Goal: Information Seeking & Learning: Learn about a topic

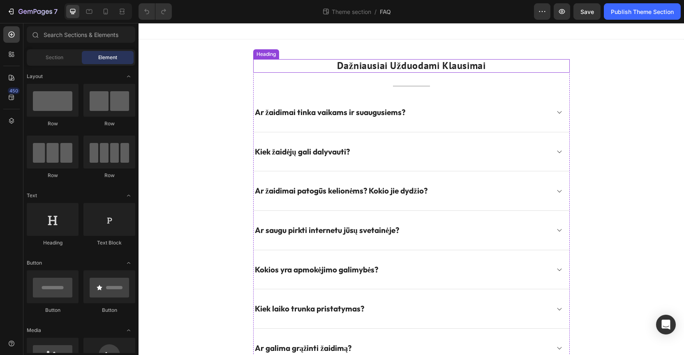
click at [403, 67] on h2 "Dažniausiai Užduodami Klausimai" at bounding box center [411, 66] width 316 height 14
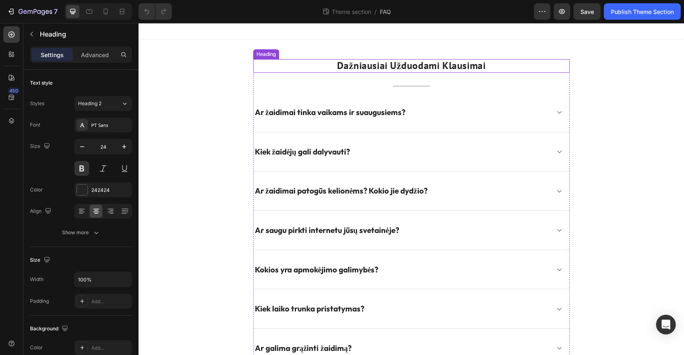
click at [403, 67] on h2 "Dažniausiai Užduodami Klausimai" at bounding box center [411, 66] width 316 height 14
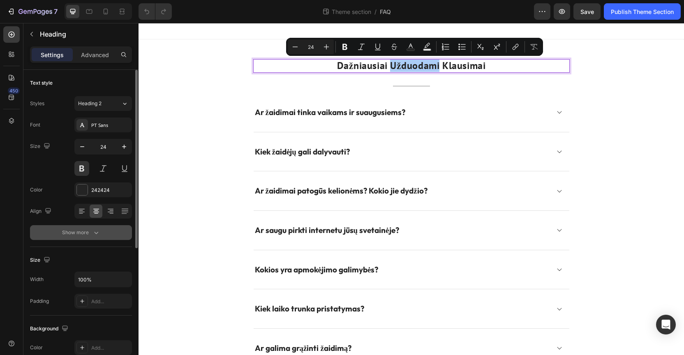
click at [99, 232] on icon "button" at bounding box center [96, 232] width 8 height 8
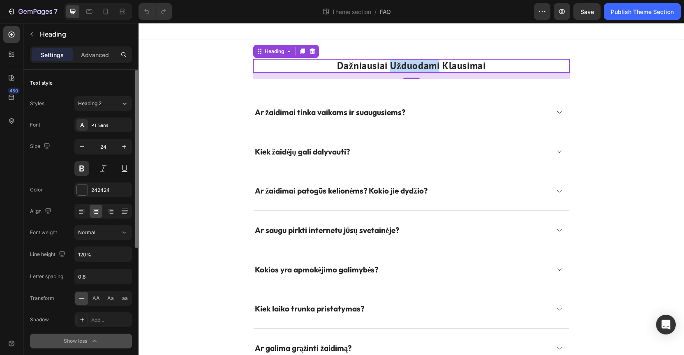
click at [395, 63] on p "Dažniausiai Užduodami Klausimai" at bounding box center [411, 66] width 315 height 12
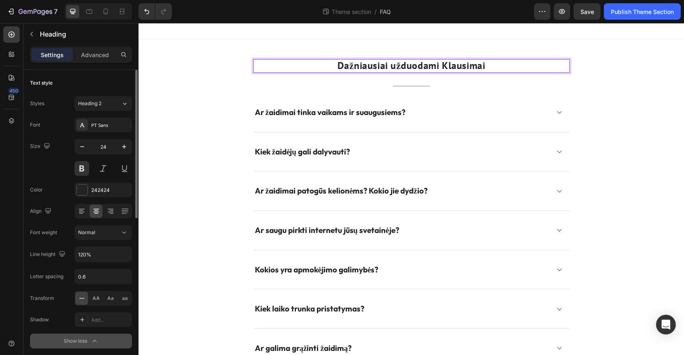
click at [449, 66] on p "Dažniausiai užduodami Klausimai" at bounding box center [411, 66] width 315 height 12
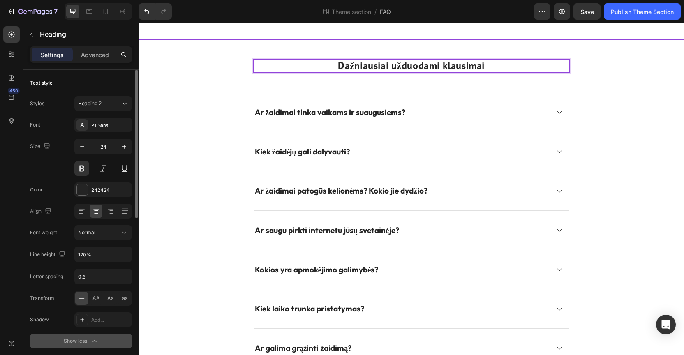
click at [624, 60] on div "Dažniausiai užduodami klausimai Heading 16 Title Line Ar žaidimai tinka vaikams…" at bounding box center [411, 252] width 533 height 387
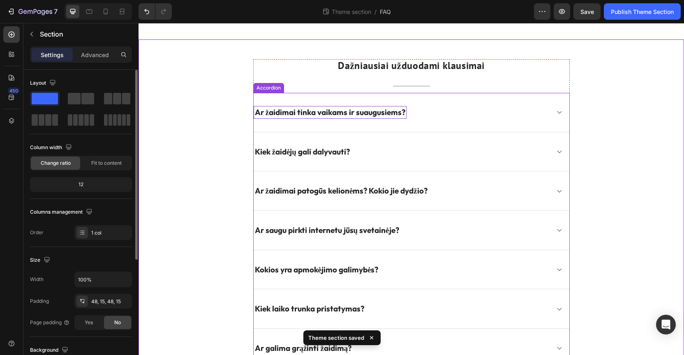
click at [307, 111] on p "Ar žaidimai tinka vaikams ir suaugusiems?" at bounding box center [330, 112] width 150 height 10
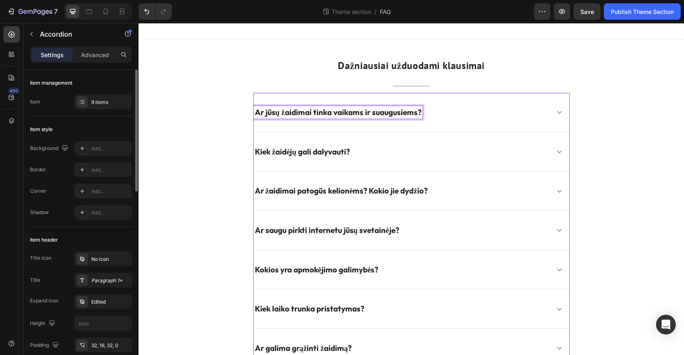
click at [553, 112] on div "Ar jūsų žaidimai tinka vaikams ir suaugusiems?" at bounding box center [410, 112] width 315 height 39
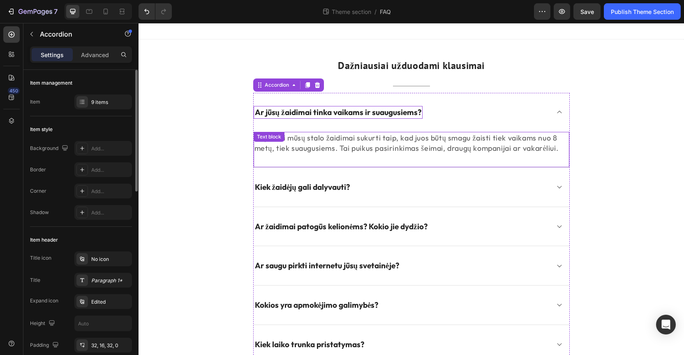
click at [408, 143] on p "Taip. Visi mūsų stalo žaidimai sukurti taip, kad juos būtų smagu žaisti tiek va…" at bounding box center [411, 143] width 314 height 21
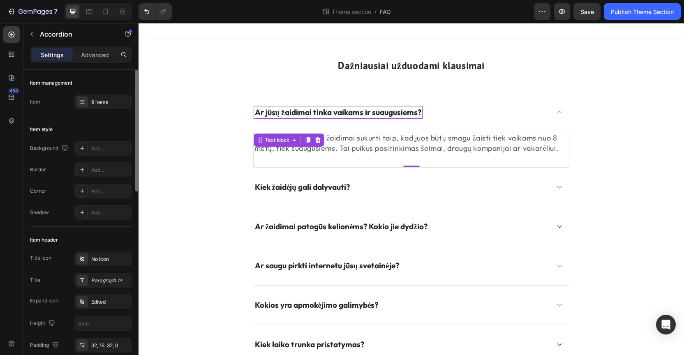
click at [408, 143] on p "Taip. Visi mūsų stalo žaidimai sukurti taip, kad juos būtų smagu žaisti tiek va…" at bounding box center [411, 143] width 314 height 21
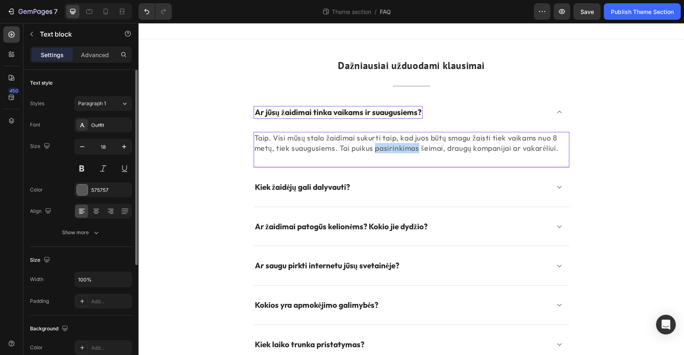
click at [408, 143] on p "Taip. Visi mūsų stalo žaidimai sukurti taip, kad juos būtų smagu žaisti tiek va…" at bounding box center [411, 143] width 314 height 21
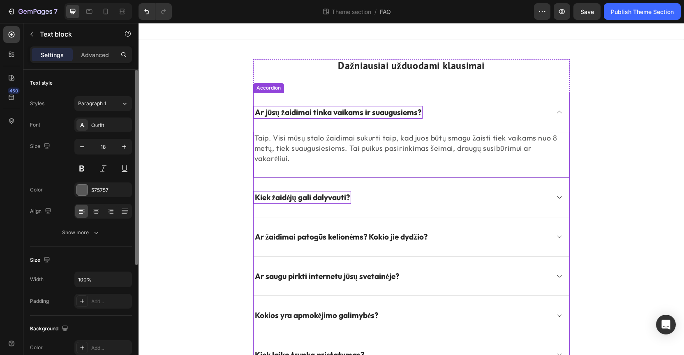
click at [292, 196] on p "Kiek žaidėjų gali dalyvauti?" at bounding box center [302, 197] width 95 height 10
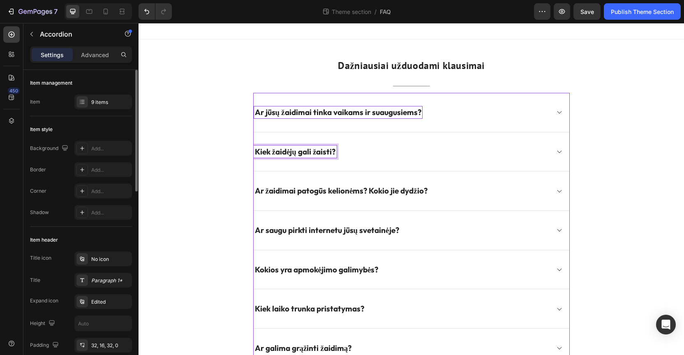
click at [480, 150] on div "Kiek žaidėjų gali žaisti?" at bounding box center [401, 151] width 296 height 13
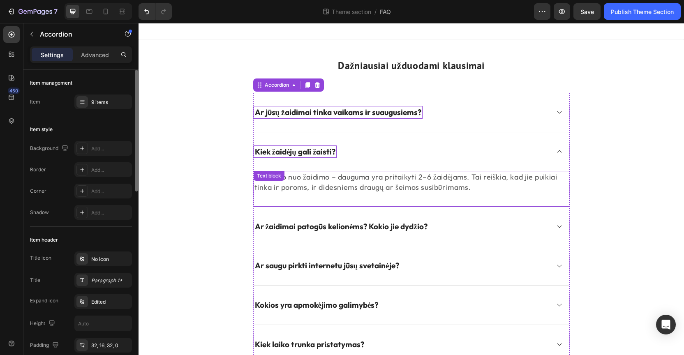
click at [391, 182] on p "Priklauso nuo žaidimo – dauguma yra pritaikyti 2–6 žaidėjams. Tai reiškia, kad …" at bounding box center [411, 182] width 314 height 21
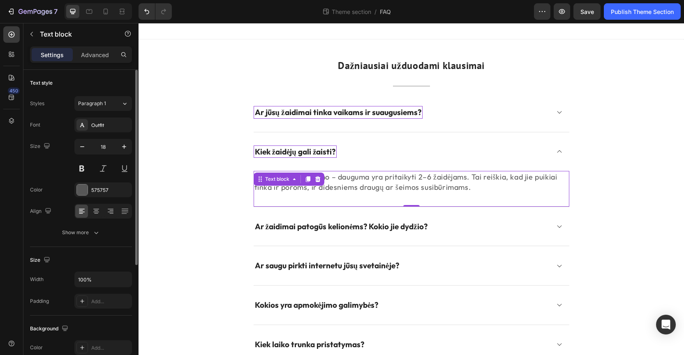
click at [391, 182] on p "Priklauso nuo žaidimo – dauguma yra pritaikyti 2–6 žaidėjams. Tai reiškia, kad …" at bounding box center [411, 182] width 314 height 21
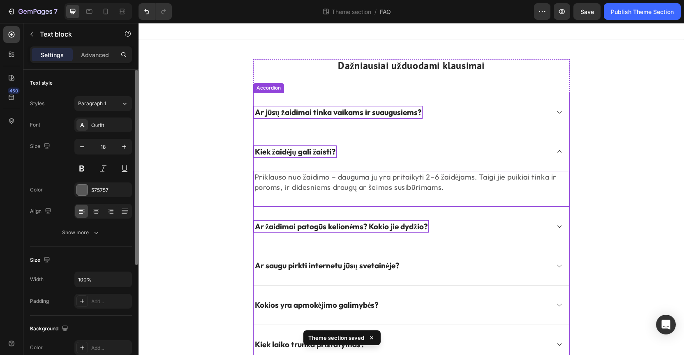
click at [330, 224] on p "Ar žaidimai patogūs kelionėms? Kokio jie dydžio?" at bounding box center [341, 226] width 173 height 10
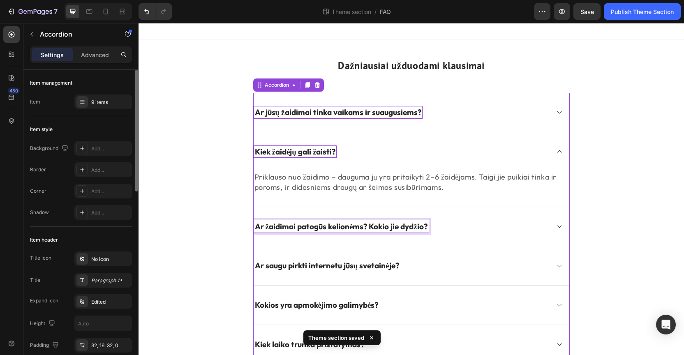
click at [330, 224] on p "Ar žaidimai patogūs kelionėms? Kokio jie dydžio?" at bounding box center [341, 226] width 173 height 10
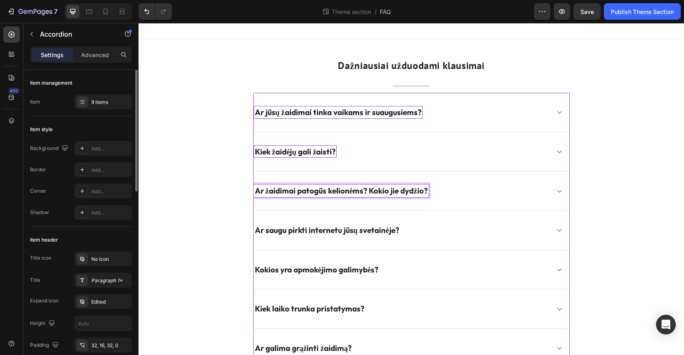
click at [515, 189] on div "Ar žaidimai patogūs kelionėms? Kokio jie dydžio?" at bounding box center [401, 190] width 296 height 13
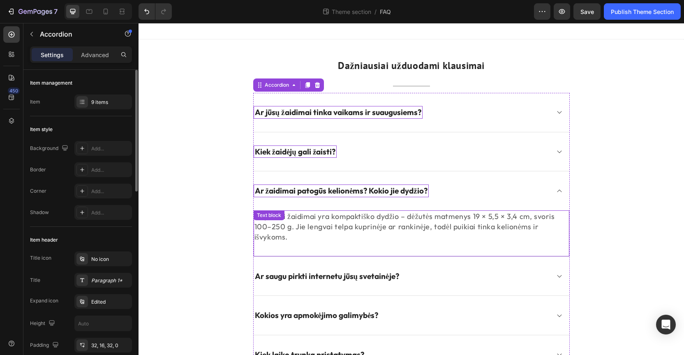
click at [412, 219] on p "Taip. Visi žaidimai yra kompaktiško dydžio – dėžutės matmenys 19 × 5,5 × 3,4 cm…" at bounding box center [411, 226] width 314 height 31
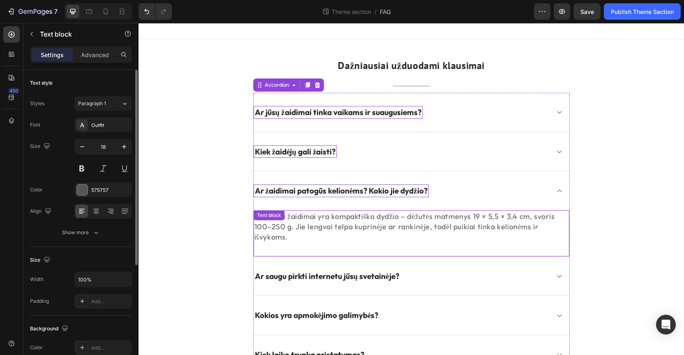
click at [412, 219] on p "Taip. Visi žaidimai yra kompaktiško dydžio – dėžutės matmenys 19 × 5,5 × 3,4 cm…" at bounding box center [411, 226] width 314 height 31
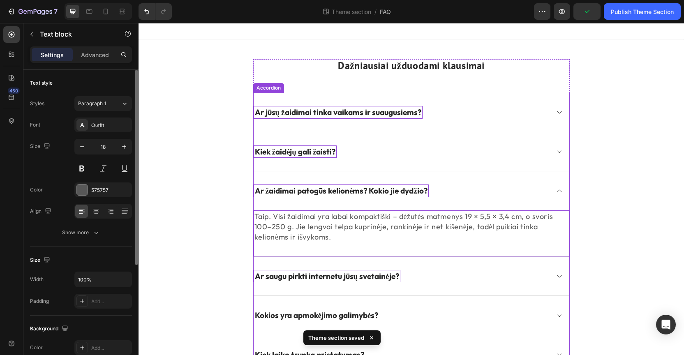
click at [324, 274] on p "Ar saugu pirkti internetu jūsų svetainėje?" at bounding box center [327, 276] width 144 height 10
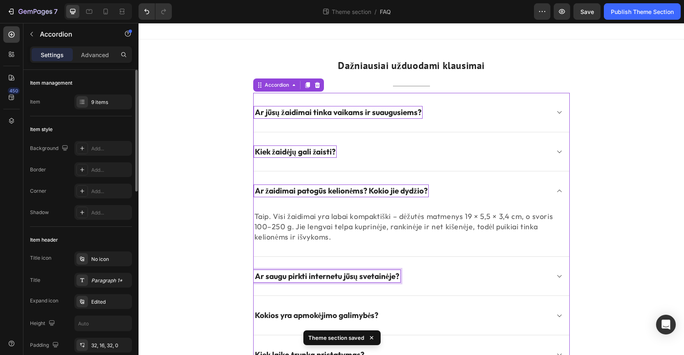
click at [324, 274] on p "Ar saugu pirkti internetu jūsų svetainėje?" at bounding box center [327, 276] width 144 height 10
click at [487, 274] on div "Ar saugu pirkti internetu jūsų svetainėje?" at bounding box center [401, 276] width 296 height 13
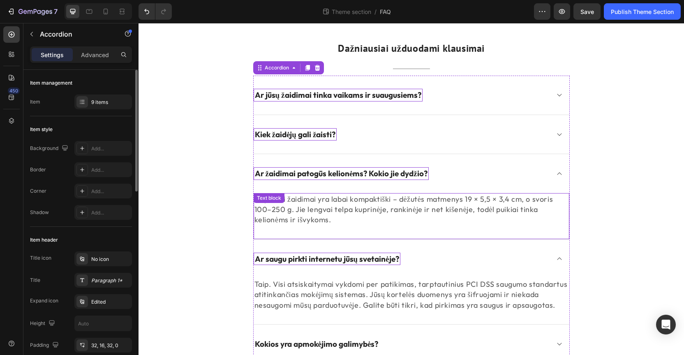
scroll to position [21, 0]
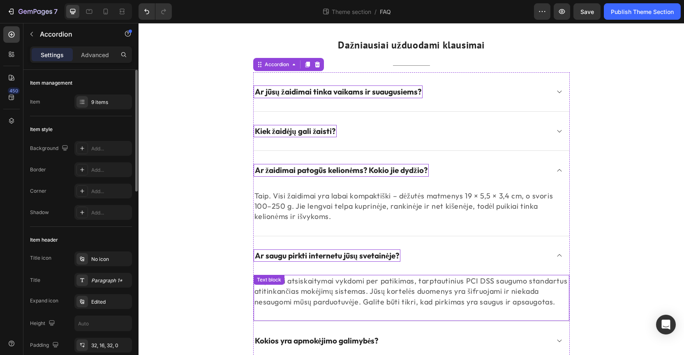
click at [378, 288] on p "Taip. Visi atsiskaitymai vykdomi per patikimas, tarptautinius PCI DSS saugumo s…" at bounding box center [411, 291] width 314 height 31
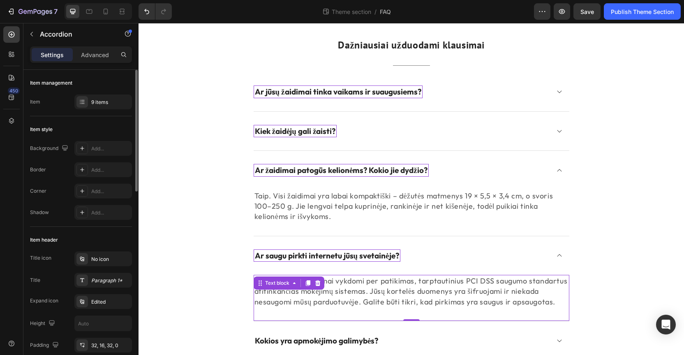
click at [378, 288] on p "Taip. Visi atsiskaitymai vykdomi per patikimas, tarptautinius PCI DSS saugumo s…" at bounding box center [411, 291] width 314 height 31
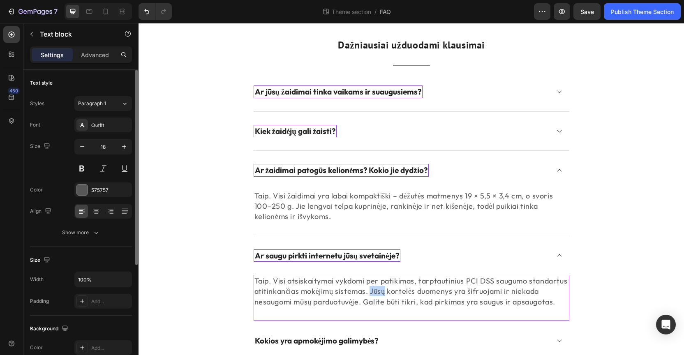
click at [378, 288] on p "Taip. Visi atsiskaitymai vykdomi per patikimas, tarptautinius PCI DSS saugumo s…" at bounding box center [411, 291] width 314 height 31
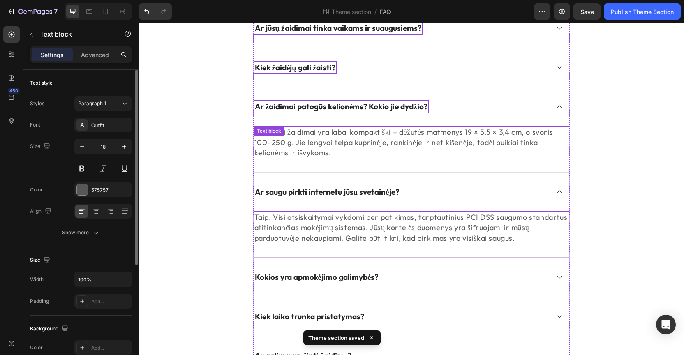
scroll to position [96, 0]
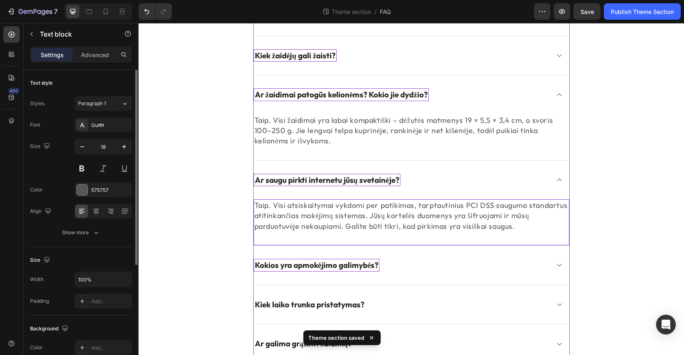
click at [334, 265] on p "Kokios yra apmokėjimo galimybės?" at bounding box center [317, 265] width 124 height 10
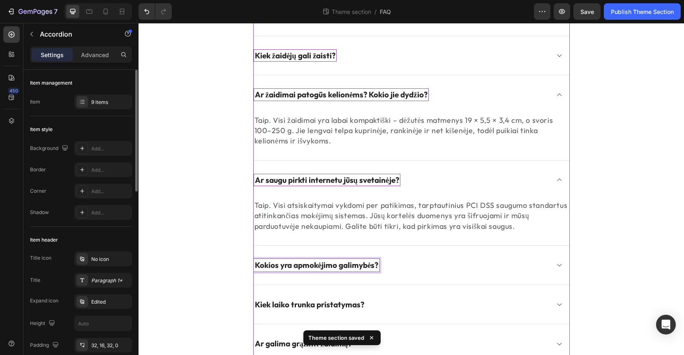
click at [334, 265] on p "Kokios yra apmokėjimo galimybės?" at bounding box center [317, 265] width 124 height 10
click at [463, 264] on div "Kaip galima apmokėti pirkinius?" at bounding box center [401, 265] width 296 height 13
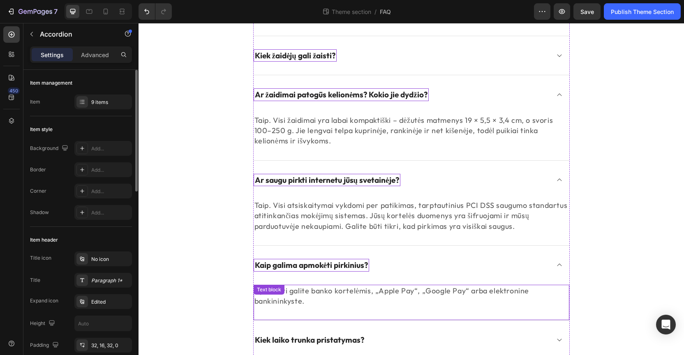
click at [335, 289] on p "Apmokėti galite banko kortelėmis, „Apple Pay“, „Google Pay“ arba elektronine ba…" at bounding box center [411, 296] width 314 height 21
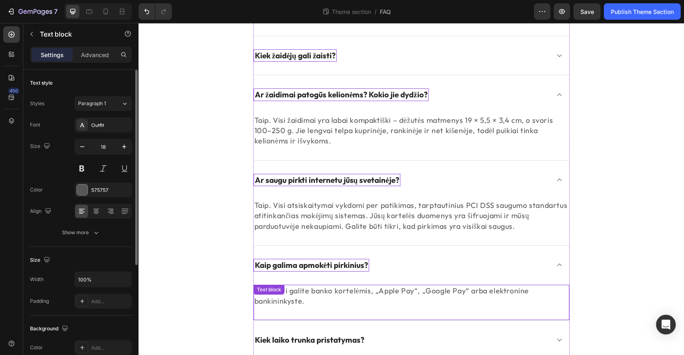
click at [335, 289] on p "Apmokėti galite banko kortelėmis, „Apple Pay“, „Google Pay“ arba elektronine ba…" at bounding box center [411, 296] width 314 height 21
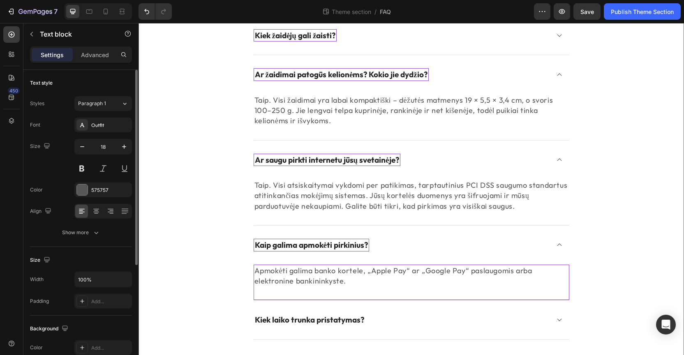
scroll to position [190, 0]
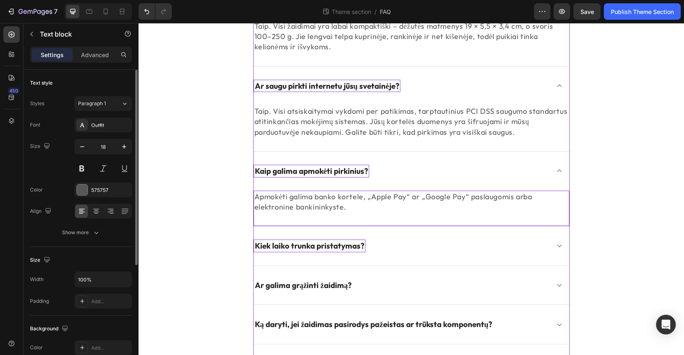
click at [295, 243] on p "Kiek laiko trunka pristatymas?" at bounding box center [309, 246] width 109 height 10
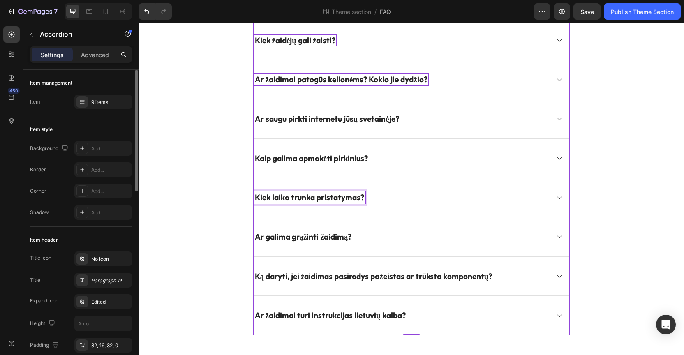
scroll to position [63, 0]
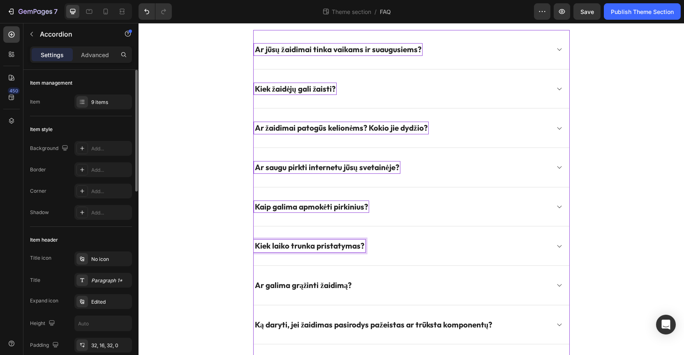
click at [451, 239] on div "Kiek laiko trunka pristatymas?" at bounding box center [401, 245] width 296 height 13
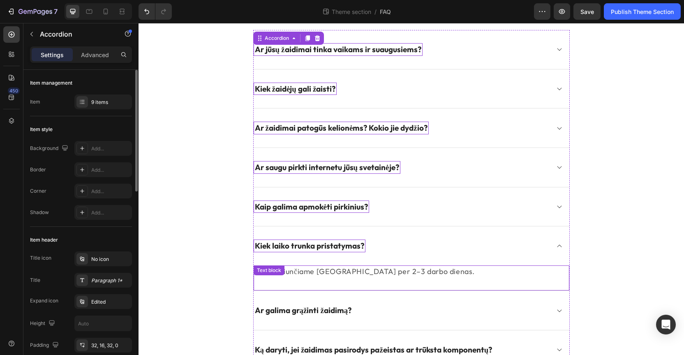
click at [377, 270] on p "Prekes siunčiame Lietuvoje per 2–3 darbo dienas." at bounding box center [411, 271] width 314 height 10
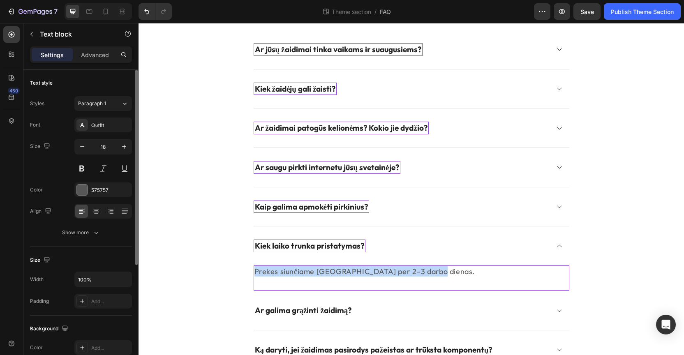
click at [377, 270] on p "Prekes siunčiame Lietuvoje per 2–3 darbo dienas." at bounding box center [411, 271] width 314 height 10
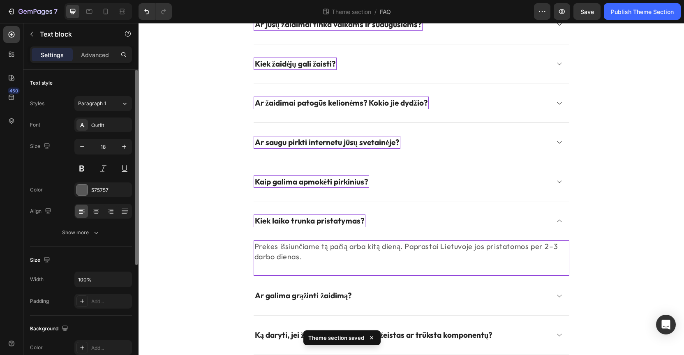
scroll to position [89, 0]
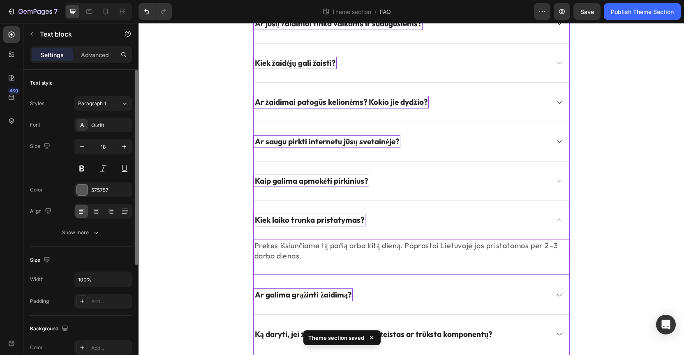
click at [303, 297] on p "Ar galima grąžinti žaidimą?" at bounding box center [303, 295] width 97 height 10
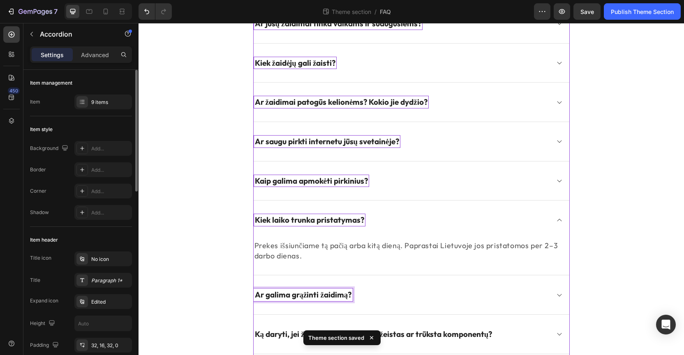
click at [303, 297] on p "Ar galima grąžinti žaidimą?" at bounding box center [303, 295] width 97 height 10
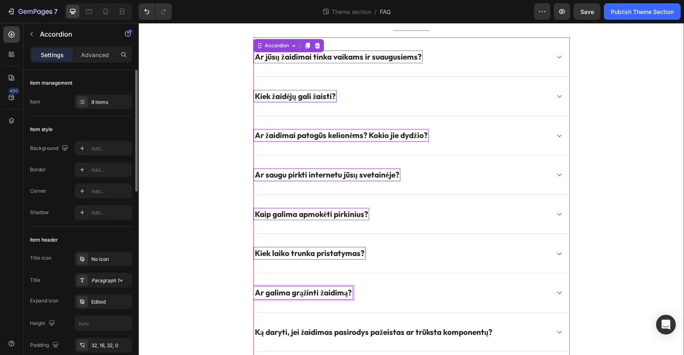
scroll to position [53, 0]
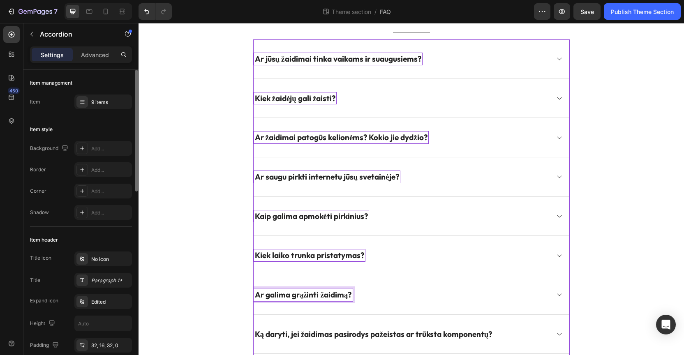
click at [456, 295] on div "Ar galima grąžinti žaidimą?" at bounding box center [401, 294] width 296 height 13
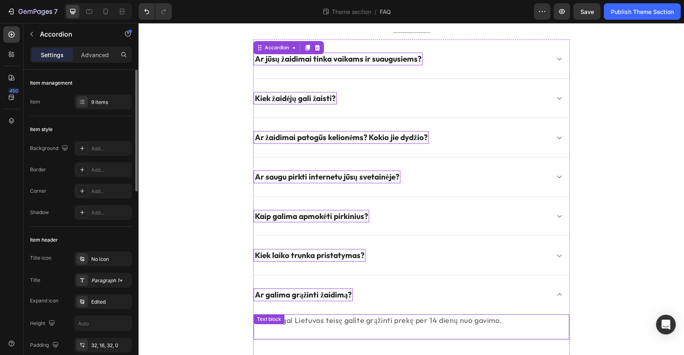
click at [393, 318] on p "Taip. Pagal Lietuvos teisę galite grąžinti prekę per 14 dienų nuo gavimo." at bounding box center [411, 320] width 314 height 10
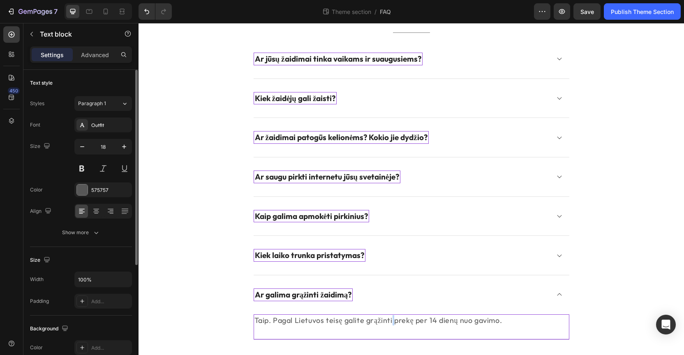
click at [393, 318] on p "Taip. Pagal Lietuvos teisę galite grąžinti prekę per 14 dienų nuo gavimo." at bounding box center [411, 320] width 314 height 10
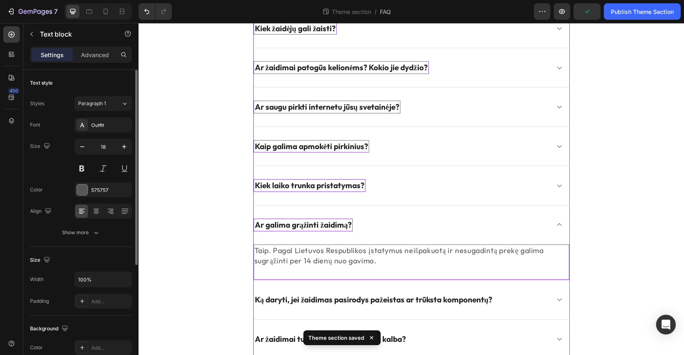
scroll to position [129, 0]
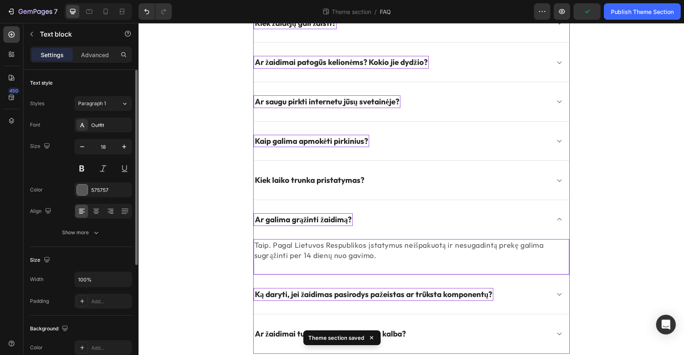
click at [300, 292] on p "Ką daryti, jei žaidimas pasirodys pažeistas ar trūksta komponentų?" at bounding box center [373, 294] width 237 height 10
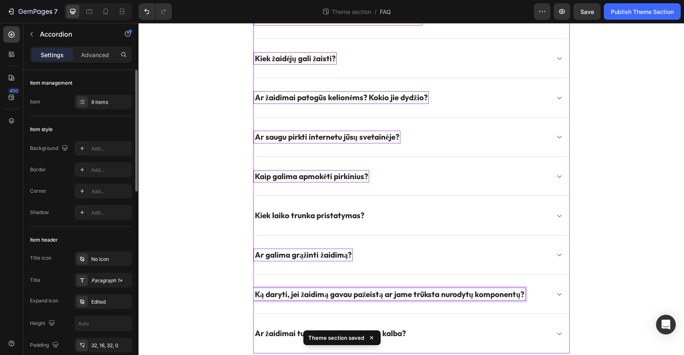
scroll to position [93, 0]
click at [546, 297] on div "Ką daryti, jei žaidimą gavau pažeistą ar jame trūksta nurodytų komponentų?" at bounding box center [401, 294] width 296 height 13
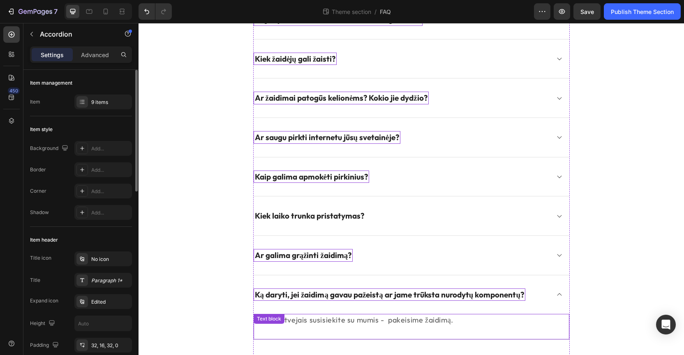
click at [336, 319] on p "Tokiais atvejais susisiekite su mumis - pakeisime žaidimą." at bounding box center [411, 320] width 314 height 10
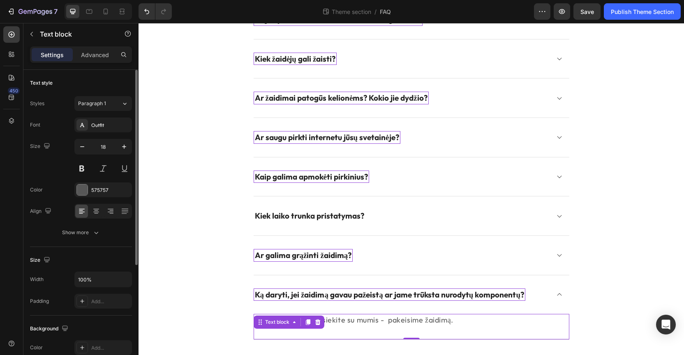
click at [336, 319] on p "Tokiais atvejais susisiekite su mumis - pakeisime žaidimą." at bounding box center [411, 320] width 314 height 10
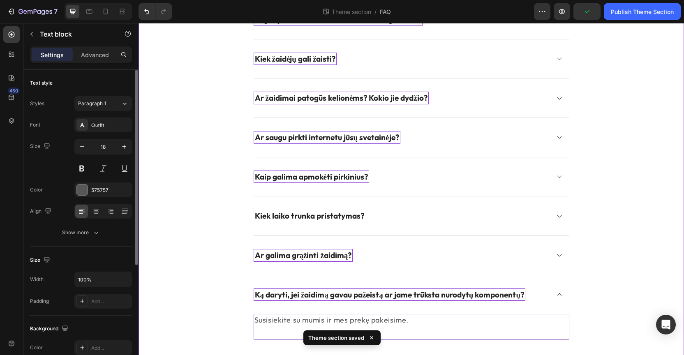
scroll to position [136, 0]
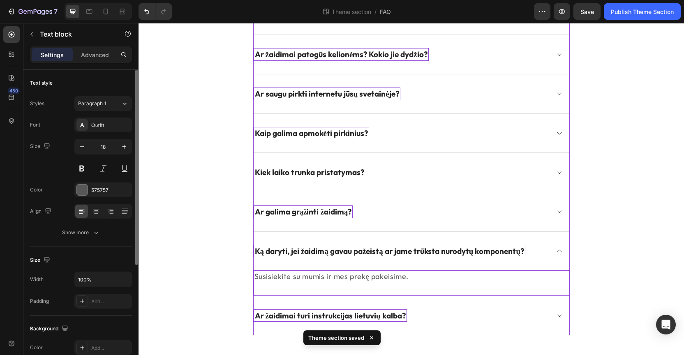
click at [288, 315] on p "Ar žaidimai turi instrukcijas lietuvių kalba?" at bounding box center [330, 316] width 151 height 10
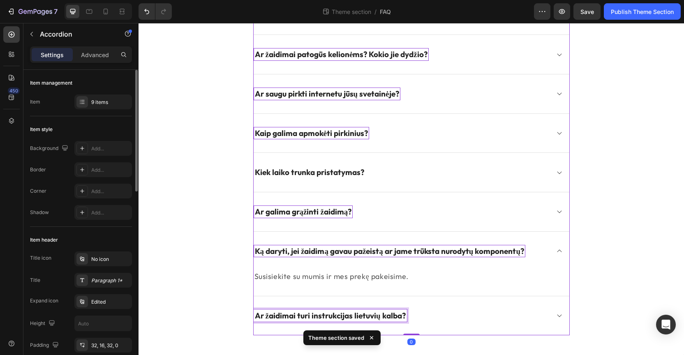
click at [288, 315] on p "Ar žaidimai turi instrukcijas lietuvių kalba?" at bounding box center [330, 316] width 151 height 10
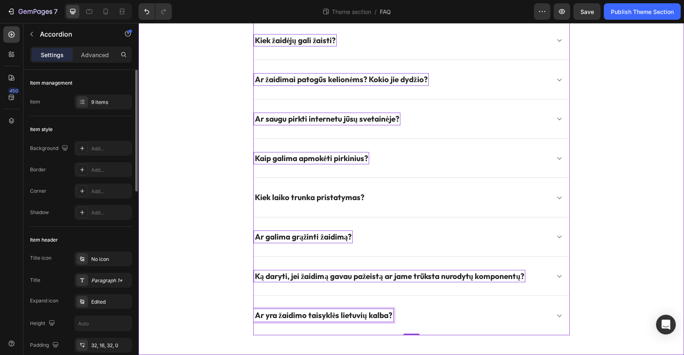
scroll to position [111, 0]
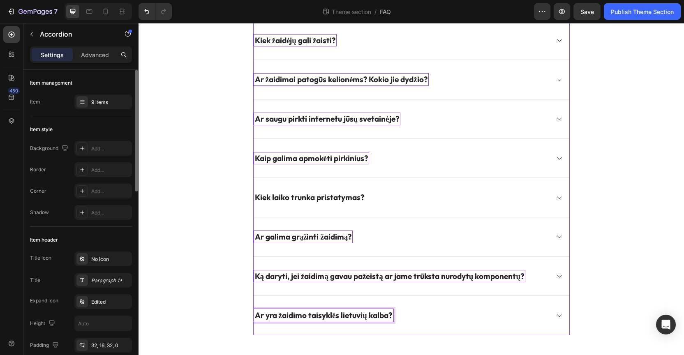
click at [467, 311] on div "Ar yra žaidimo taisyklės lietuvių kalba?" at bounding box center [401, 315] width 296 height 13
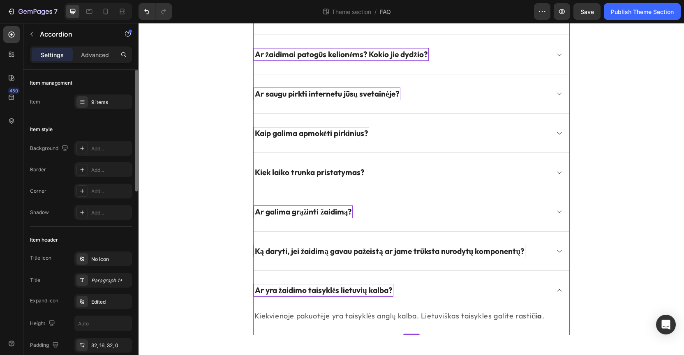
scroll to position [136, 0]
click at [523, 315] on p "Kiekvienoje pakuotėje yra taisyklės anglų kalba. Lietuviškas taisykles galite r…" at bounding box center [411, 316] width 314 height 10
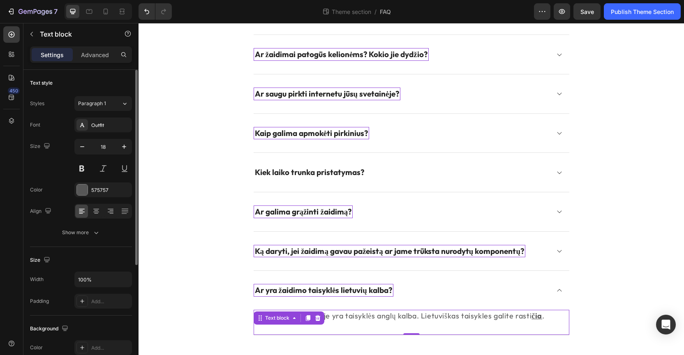
click at [523, 315] on p "Kiekvienoje pakuotėje yra taisyklės anglų kalba. Lietuviškas taisykles galite r…" at bounding box center [411, 316] width 314 height 10
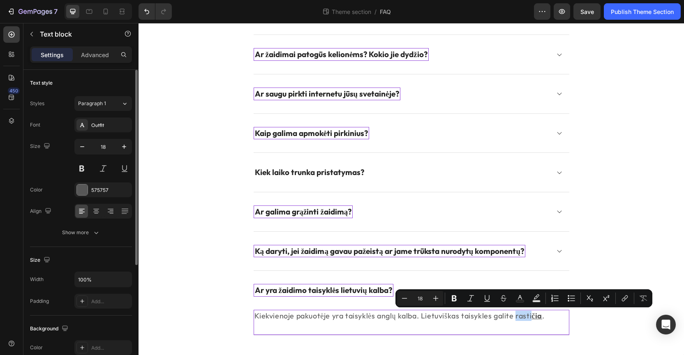
click at [527, 315] on p "Kiekvienoje pakuotėje yra taisyklės anglų kalba. Lietuviškas taisykles galite r…" at bounding box center [411, 316] width 314 height 10
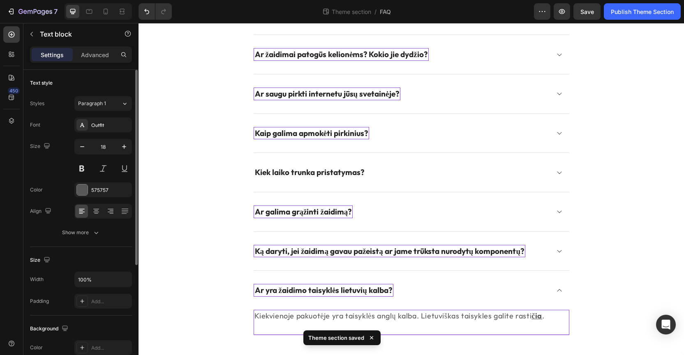
drag, startPoint x: 531, startPoint y: 316, endPoint x: 256, endPoint y: 315, distance: 274.8
click at [256, 315] on p "Kiekvienoje pakuotėje yra taisyklės anglų kalba. Lietuviškas taisykles galite r…" at bounding box center [411, 316] width 314 height 10
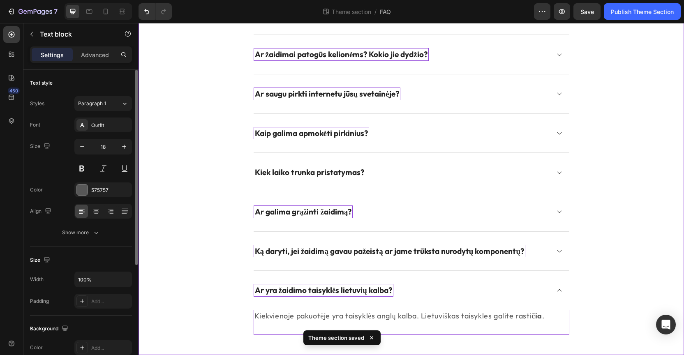
click at [614, 233] on div "Dažniausiai užduodami klausimai Heading Title Line Ar jūsų žaidimai tinka vaika…" at bounding box center [411, 129] width 533 height 412
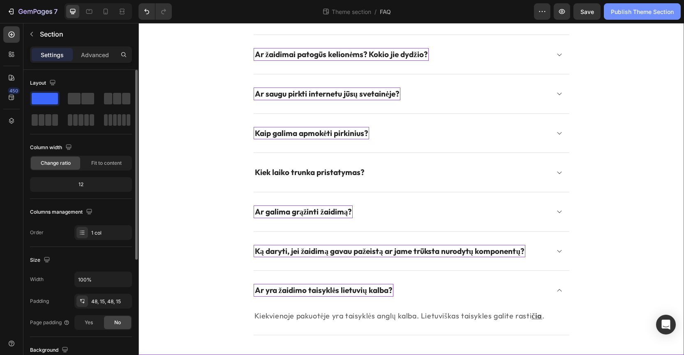
click at [640, 13] on div "Publish Theme Section" at bounding box center [641, 11] width 63 height 9
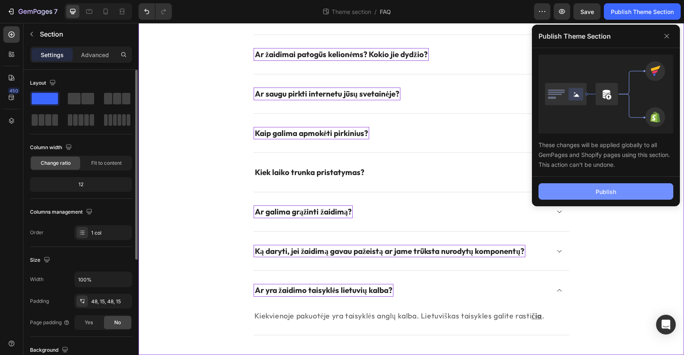
click at [605, 196] on div "Publish" at bounding box center [605, 191] width 21 height 9
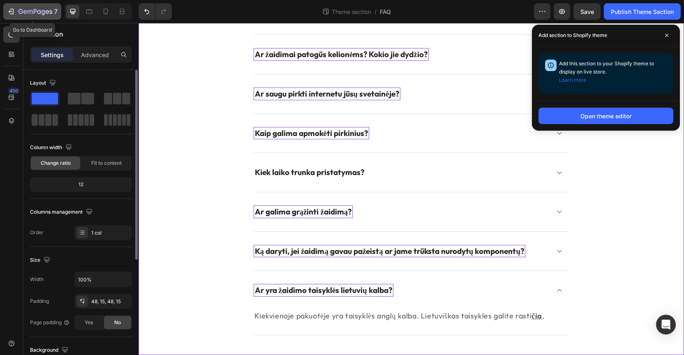
click at [12, 9] on icon "button" at bounding box center [12, 12] width 4 height 6
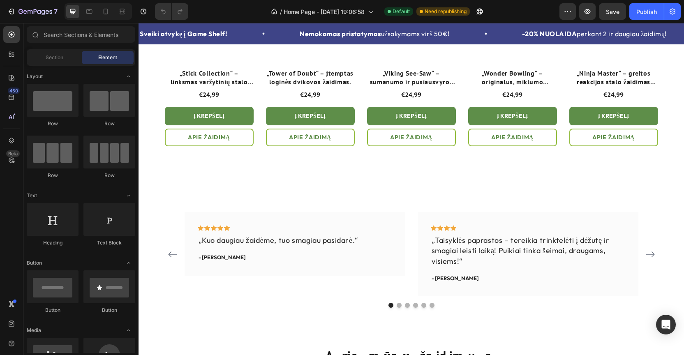
scroll to position [831, 0]
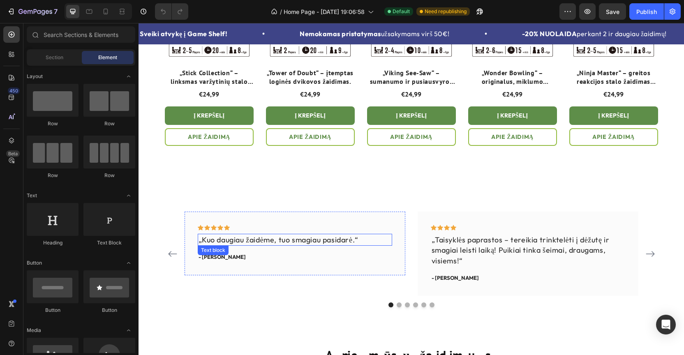
click at [309, 238] on p "„Kuo daugiau žaidėme, tuo smagiau pasidarė.“" at bounding box center [294, 240] width 193 height 10
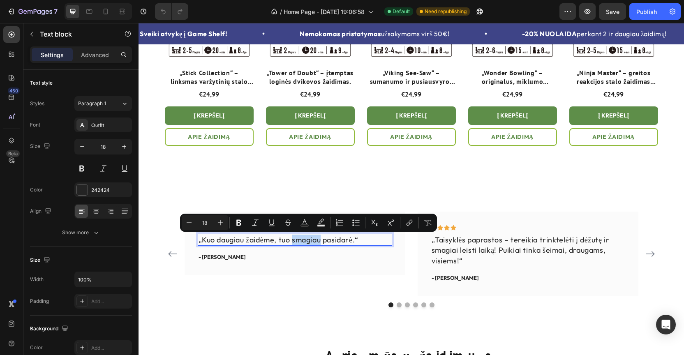
click at [359, 241] on p "„Kuo daugiau žaidėme, tuo smagiau pasidarė.“" at bounding box center [294, 240] width 193 height 10
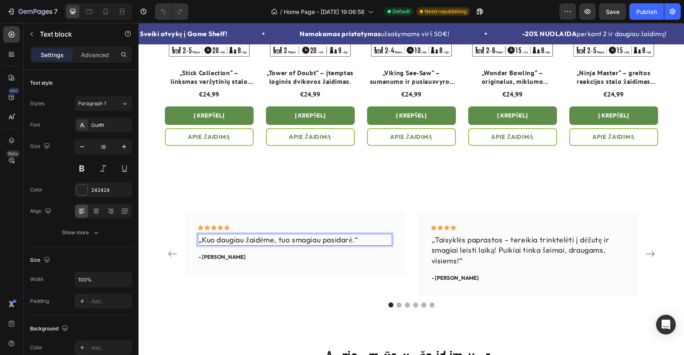
click at [359, 241] on p "„Kuo daugiau žaidėme, tuo smagiau pasidarė.“" at bounding box center [294, 240] width 193 height 10
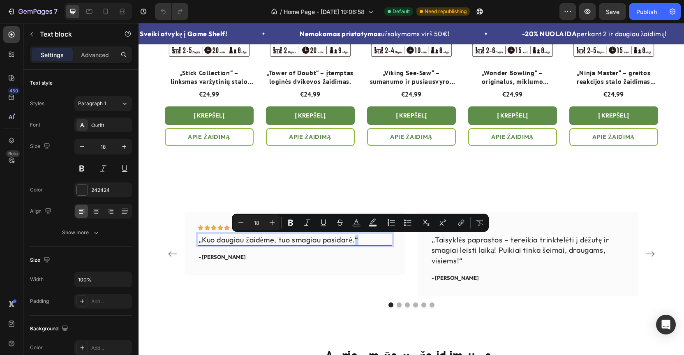
click at [359, 241] on p "„Kuo daugiau žaidėme, tuo smagiau pasidarė.“" at bounding box center [294, 240] width 193 height 10
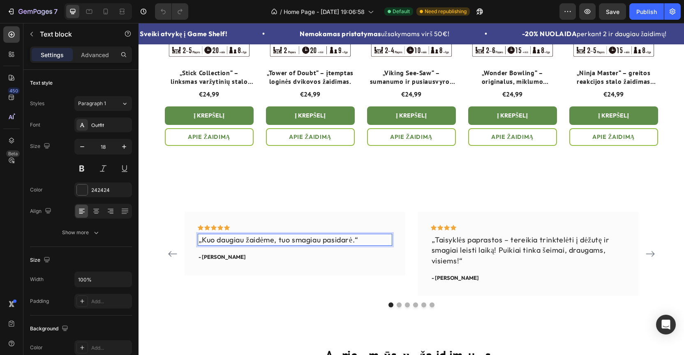
drag, startPoint x: 359, startPoint y: 241, endPoint x: 203, endPoint y: 237, distance: 156.2
click at [203, 237] on p "„Kuo daugiau žaidėme, tuo smagiau pasidarė.“" at bounding box center [294, 240] width 193 height 10
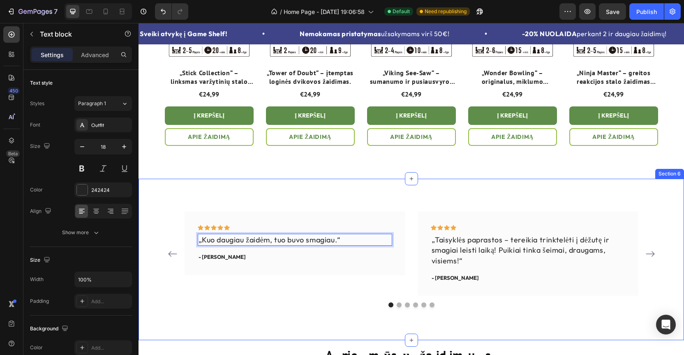
click at [408, 199] on div "Icon Icon Icon Icon Icon Row „Kuo daugiau žaidėm, tuo buvo smagiau.“ Text block…" at bounding box center [410, 259] width 545 height 161
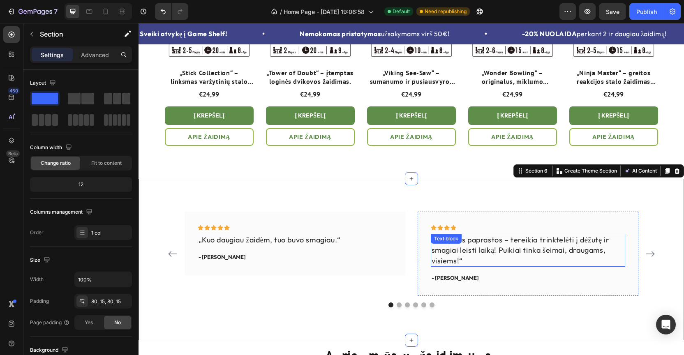
click at [487, 244] on p "„Taisyklės paprastos – tereikia trinktelėti į dėžutę ir smagiai leisti laiką! P…" at bounding box center [527, 250] width 193 height 31
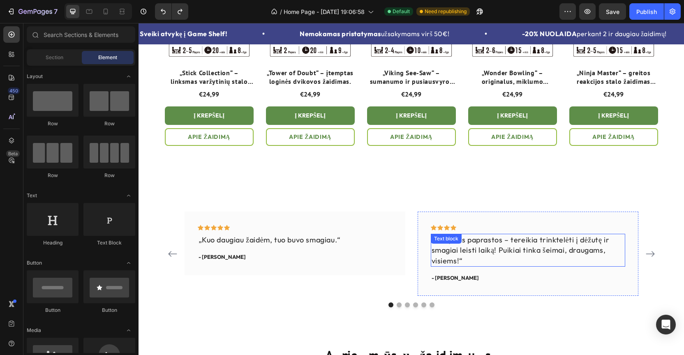
click at [471, 244] on p "„Taisyklės paprastos – tereikia trinktelėti į dėžutę ir smagiai leisti laiką! P…" at bounding box center [527, 250] width 193 height 31
click at [471, 244] on icon at bounding box center [471, 242] width 7 height 7
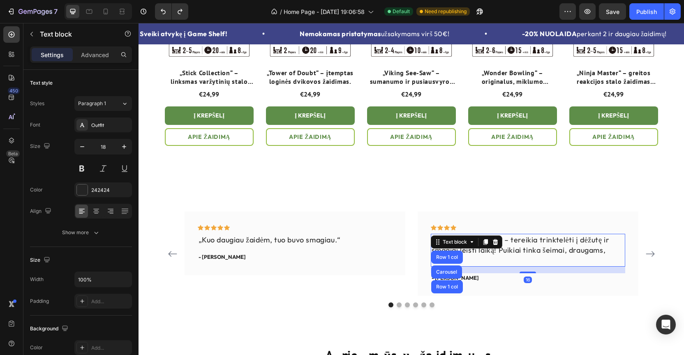
click at [530, 249] on p "„Taisyklės paprastos – tereikia trinktelėti į dėžutę ir smagiai leisti laiką! P…" at bounding box center [527, 250] width 193 height 31
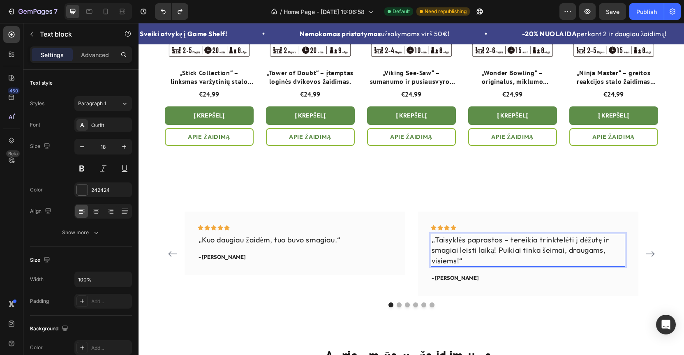
click at [530, 249] on p "„Taisyklės paprastos – tereikia trinktelėti į dėžutę ir smagiai leisti laiką! P…" at bounding box center [527, 250] width 193 height 31
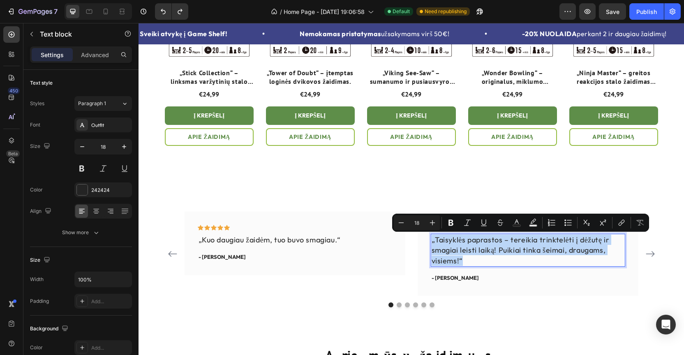
click at [459, 258] on p "„Taisyklės paprastos – tereikia trinktelėti į dėžutę ir smagiai leisti laiką! P…" at bounding box center [527, 250] width 193 height 31
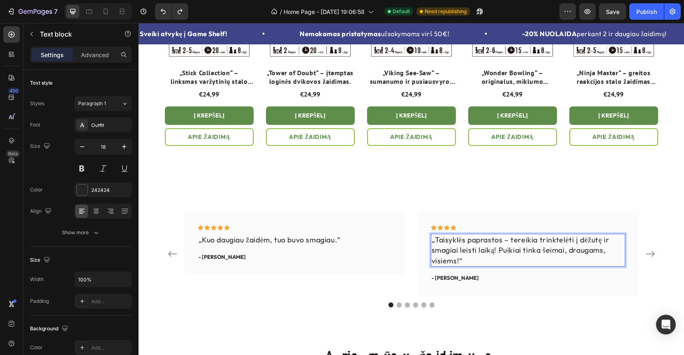
drag, startPoint x: 459, startPoint y: 258, endPoint x: 435, endPoint y: 241, distance: 28.8
click at [435, 241] on p "„Taisyklės paprastos – tereikia trinktelėti į dėžutę ir smagiai leisti laiką! P…" at bounding box center [527, 250] width 193 height 31
click at [404, 260] on div "Icon Icon Icon Icon Icon Row „Kuo daugiau žaidėm, tuo buvo smagiau.“ Text block…" at bounding box center [294, 244] width 221 height 64
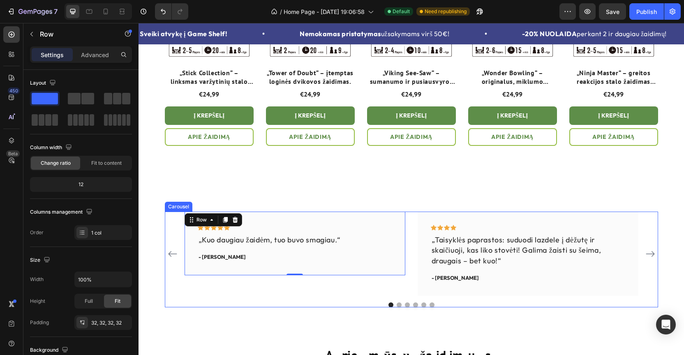
click at [649, 254] on icon "Carousel Next Arrow" at bounding box center [649, 254] width 9 height 6
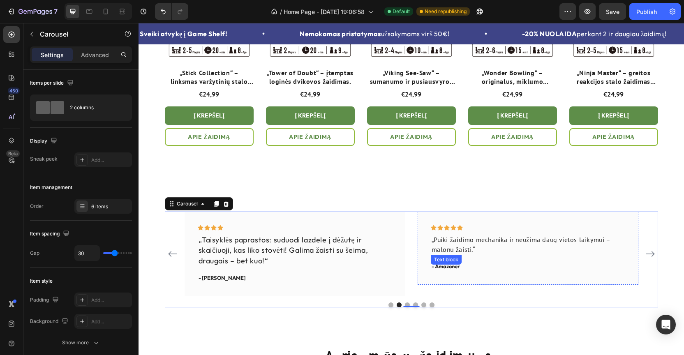
click at [456, 244] on p "„Puiki žaidimo mechanika ir neužima daug vietos laikymui – malonu žaisti.“" at bounding box center [527, 245] width 193 height 20
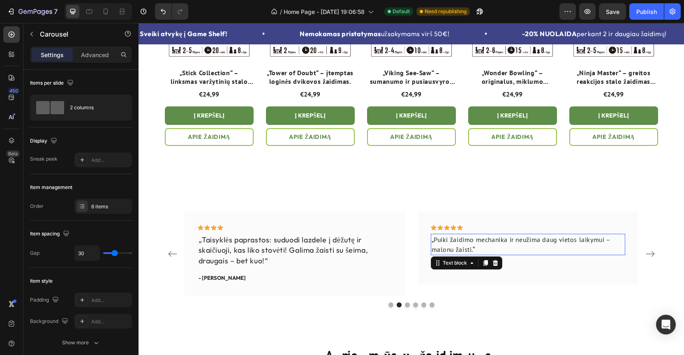
click at [456, 244] on p "„Puiki žaidimo mechanika ir neužima daug vietos laikymui – malonu žaisti.“" at bounding box center [527, 245] width 193 height 20
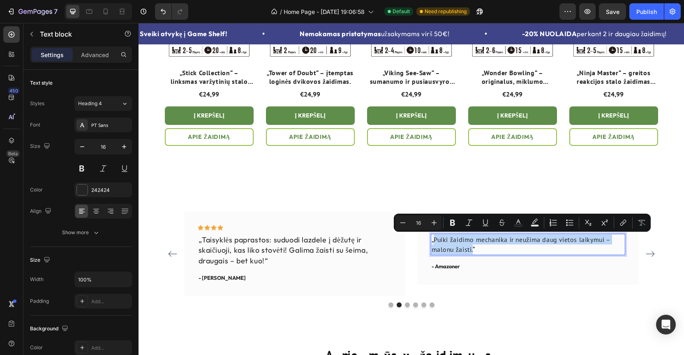
drag, startPoint x: 434, startPoint y: 239, endPoint x: 473, endPoint y: 251, distance: 40.8
click at [473, 251] on p "„Puiki žaidimo mechanika ir neužima daug vietos laikymui – malonu žaisti.“" at bounding box center [527, 245] width 193 height 20
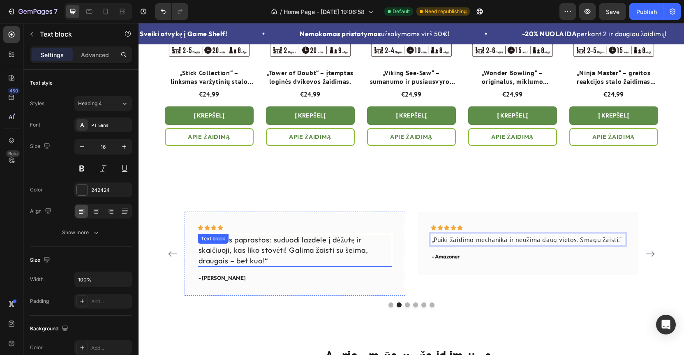
click at [302, 245] on p "„Taisyklės paprastos: suduodi lazdele į dėžutę ir skaičiuoji, kas liko stovėti!…" at bounding box center [294, 250] width 193 height 31
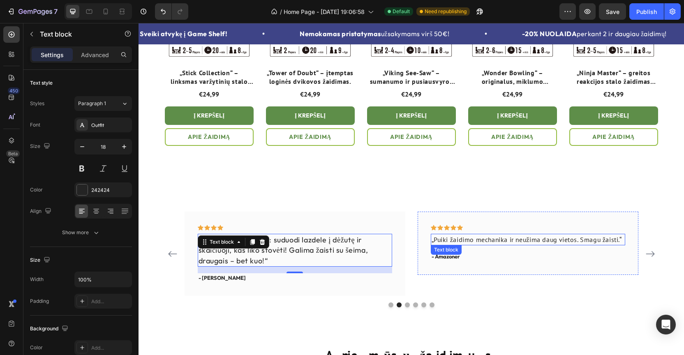
click at [472, 238] on p "„Puiki žaidimo mechanika ir neužima daug vietos. Smagu žaisti.“" at bounding box center [527, 240] width 193 height 10
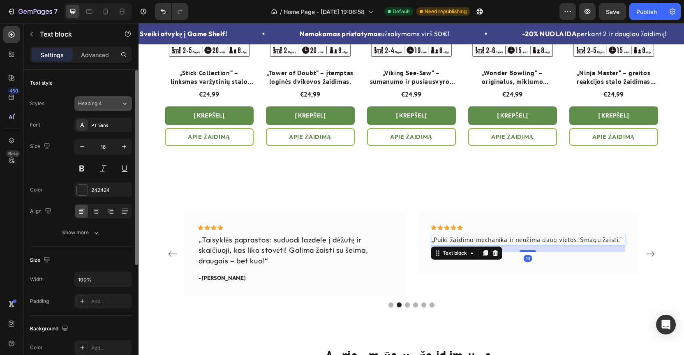
click at [122, 102] on icon at bounding box center [124, 103] width 7 height 8
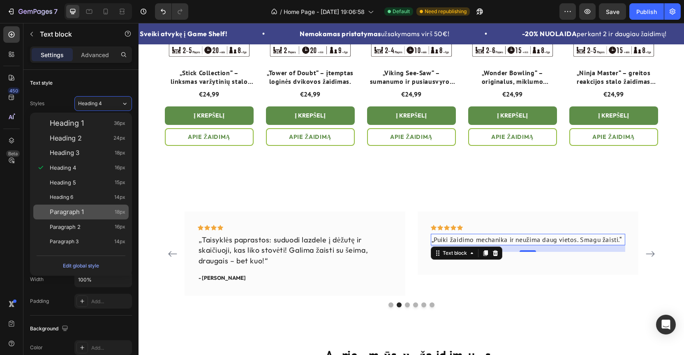
click at [99, 207] on div "Paragraph 1 18px" at bounding box center [80, 212] width 95 height 15
type input "18"
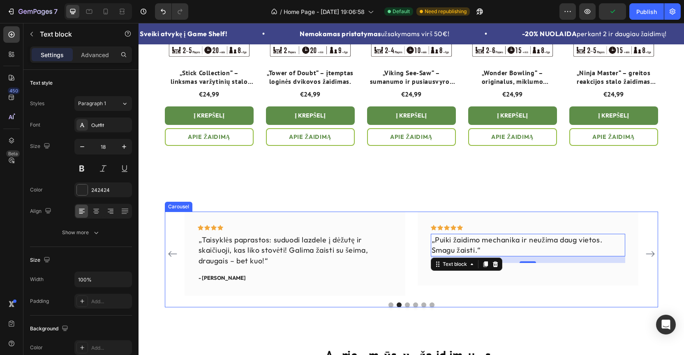
click at [174, 255] on icon "Carousel Back Arrow" at bounding box center [173, 254] width 10 height 10
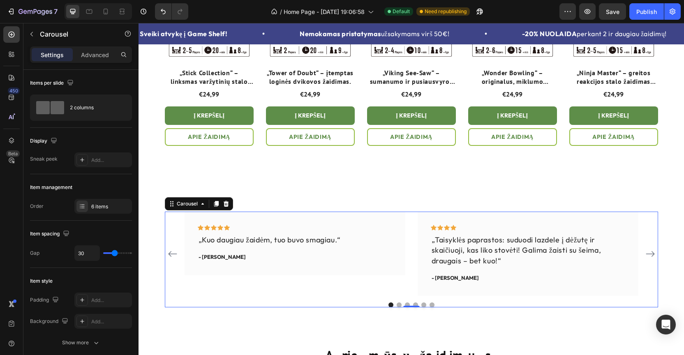
click at [652, 253] on icon "Carousel Next Arrow" at bounding box center [649, 254] width 9 height 6
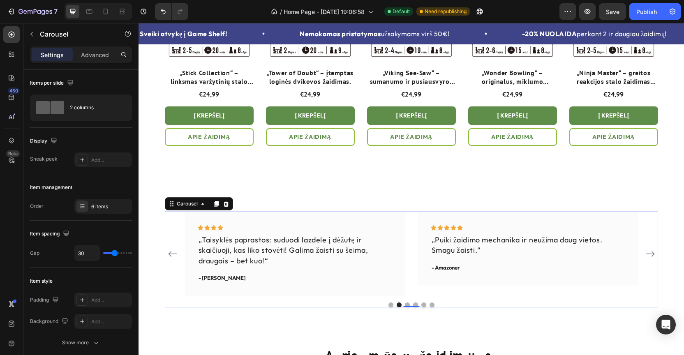
click at [652, 253] on icon "Carousel Next Arrow" at bounding box center [649, 254] width 9 height 6
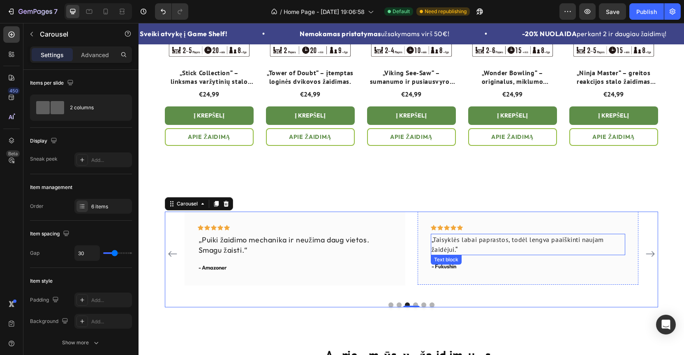
click at [446, 243] on p "„Taisyklės labai paprastos, todėl lengva paaiškinti naujam žaidėjui.“" at bounding box center [527, 245] width 193 height 20
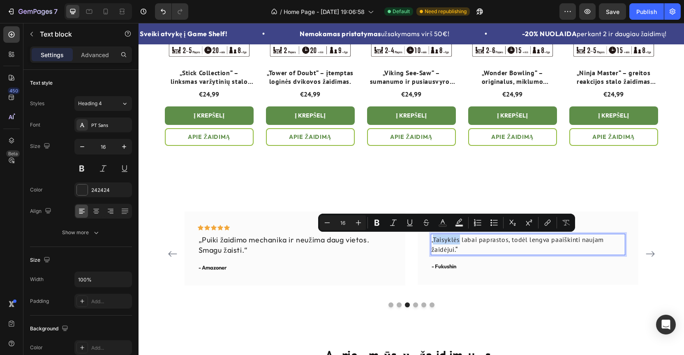
click at [446, 243] on p "„Taisyklės labai paprastos, todėl lengva paaiškinti naujam žaidėjui.“" at bounding box center [527, 245] width 193 height 20
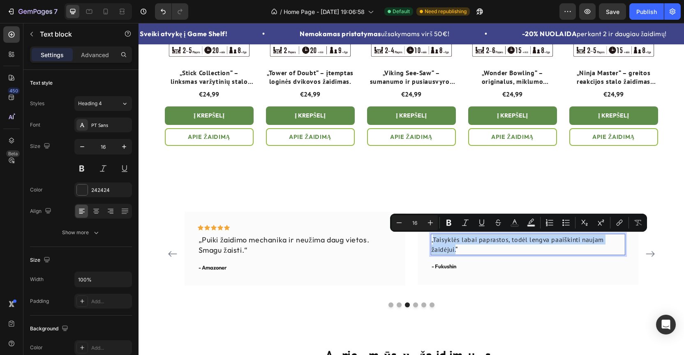
drag, startPoint x: 456, startPoint y: 251, endPoint x: 433, endPoint y: 241, distance: 25.0
click at [433, 241] on p "„Taisyklės labai paprastos, todėl lengva paaiškinti naujam žaidėjui.“" at bounding box center [527, 245] width 193 height 20
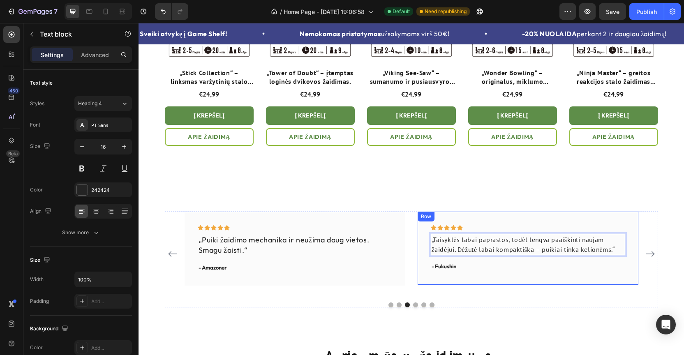
click at [517, 258] on div "Icon Icon Icon Icon Icon Row „Taisyklės labai paprastos, todėl lengva paaiškint…" at bounding box center [528, 248] width 194 height 47
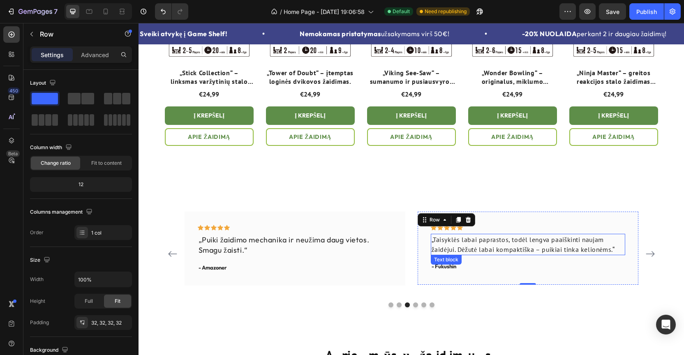
click at [519, 245] on p "„Taisyklės labai paprastos, todėl lengva paaiškinti naujam žaidėjui. Dėžutė lab…" at bounding box center [527, 245] width 193 height 20
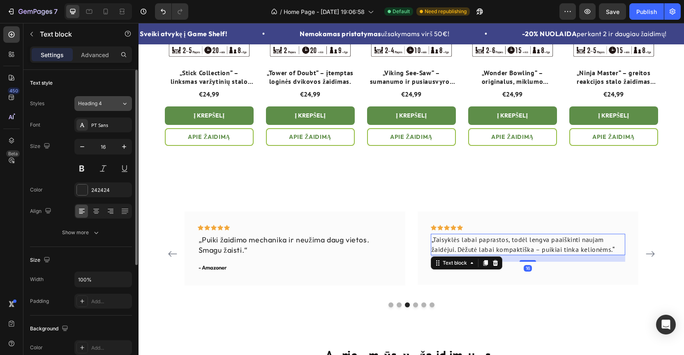
click at [118, 104] on div "Heading 4" at bounding box center [99, 103] width 43 height 7
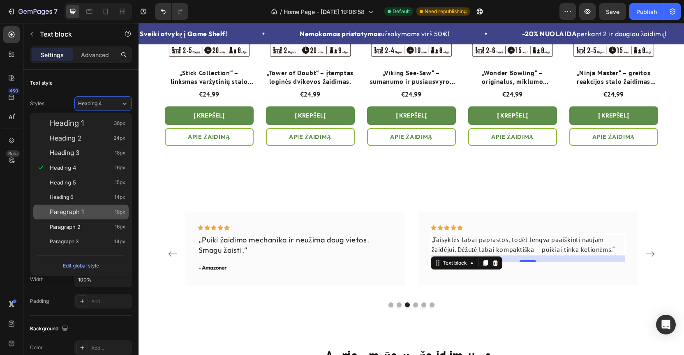
click at [88, 211] on div "Paragraph 1 18px" at bounding box center [88, 212] width 76 height 8
type input "18"
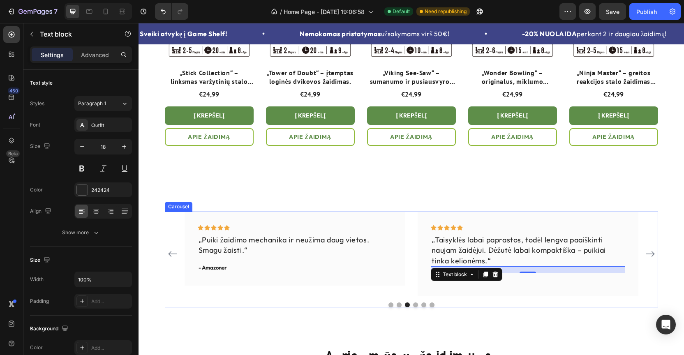
click at [652, 253] on icon "Carousel Next Arrow" at bounding box center [650, 254] width 10 height 10
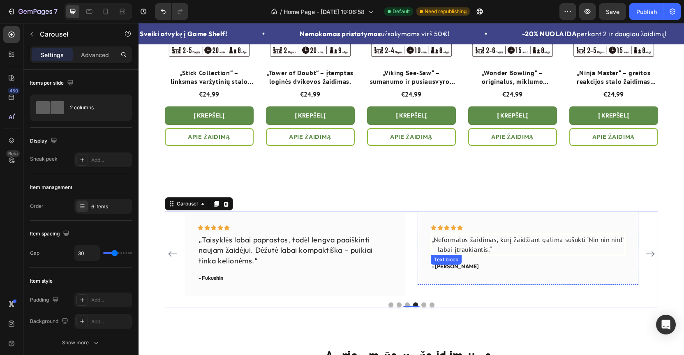
click at [496, 243] on p "„Neformalus žaidimas, kurį žaidžiant galima sušukti ‘Nin nin nin!’ – labai įtra…" at bounding box center [527, 245] width 193 height 20
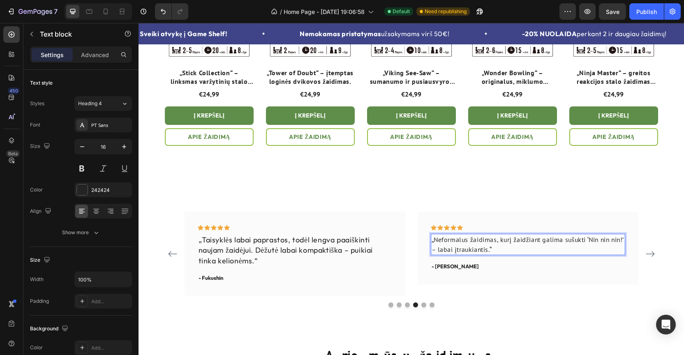
click at [490, 243] on p "„Neformalus žaidimas, kurį žaidžiant galima sušukti ‘Nin nin nin!’ – labai įtra…" at bounding box center [527, 245] width 193 height 20
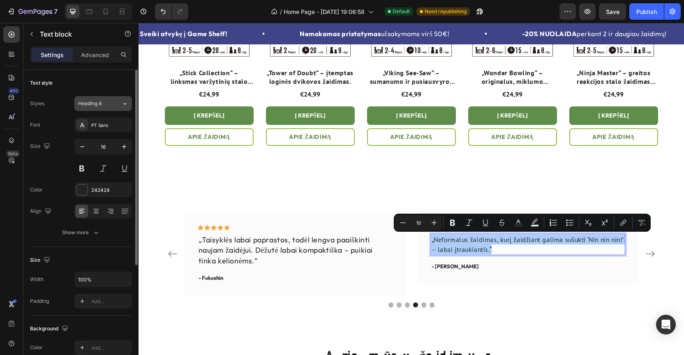
click at [121, 101] on icon at bounding box center [124, 103] width 7 height 8
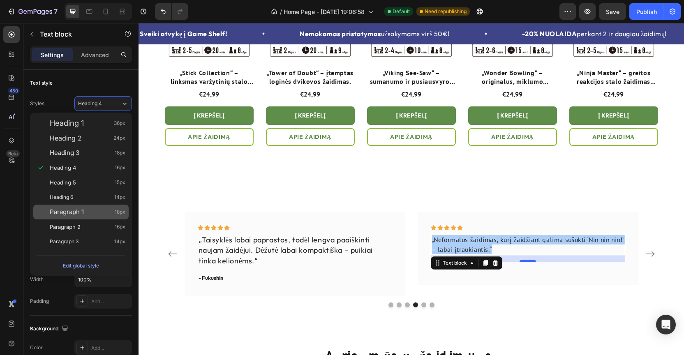
click at [80, 214] on span "Paragraph 1" at bounding box center [67, 212] width 34 height 8
type input "18"
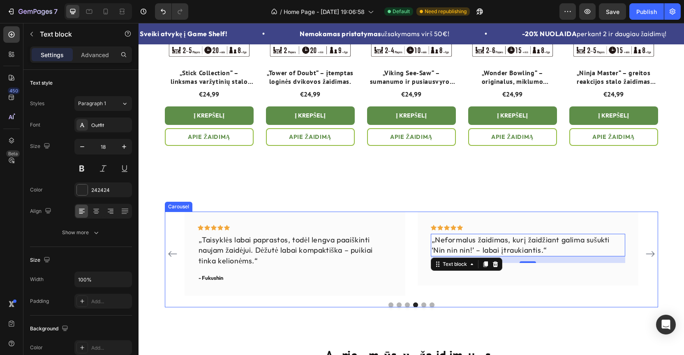
click at [649, 252] on icon "Carousel Next Arrow" at bounding box center [650, 254] width 10 height 10
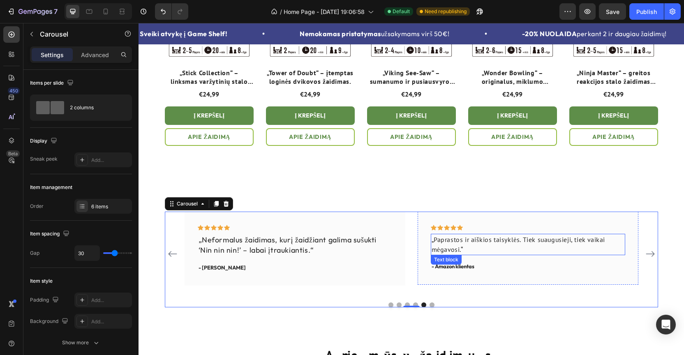
click at [454, 245] on p "„Paprastos ir aiškios taisyklės. Tiek suaugusieji, tiek vaikai mėgavosi.“" at bounding box center [527, 245] width 193 height 20
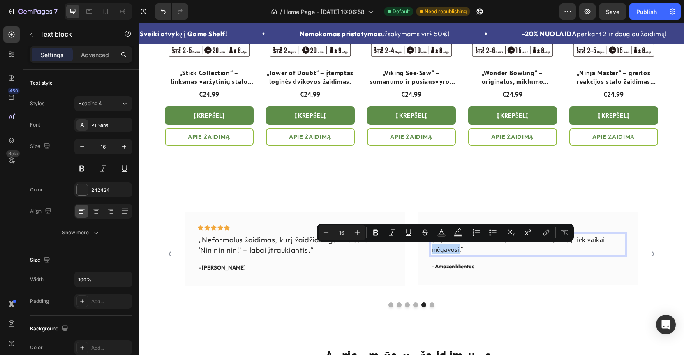
click at [461, 251] on p "„Paprastos ir aiškios taisyklės. Tiek suaugusieji, tiek vaikai mėgavosi.“" at bounding box center [527, 245] width 193 height 20
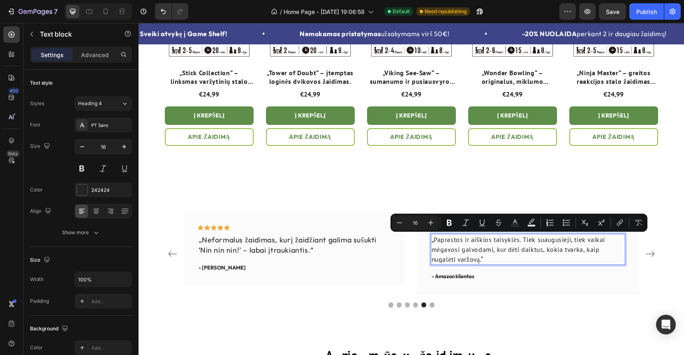
drag, startPoint x: 461, startPoint y: 251, endPoint x: 433, endPoint y: 242, distance: 29.9
click at [433, 242] on p "„Paprastos ir aiškios taisyklės. Tiek suaugusieji, tiek vaikai mėgavosi galvoda…" at bounding box center [527, 250] width 193 height 30
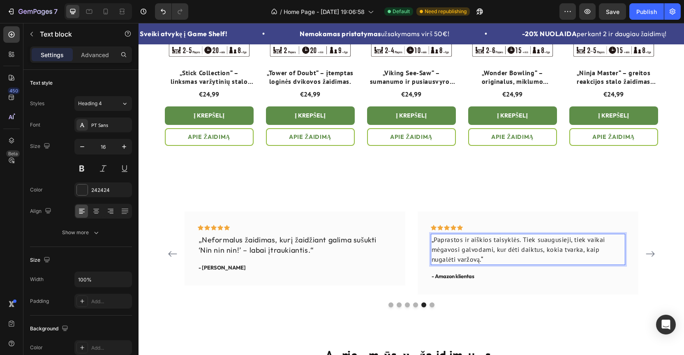
click at [462, 251] on p "„Paprastos ir aiškios taisyklės. Tiek suaugusieji, tiek vaikai mėgavosi galvoda…" at bounding box center [527, 250] width 193 height 30
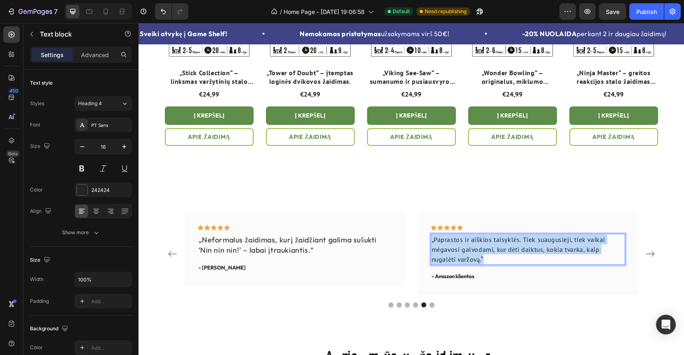
click at [462, 251] on p "„Paprastos ir aiškios taisyklės. Tiek suaugusieji, tiek vaikai mėgavosi galvoda…" at bounding box center [527, 250] width 193 height 30
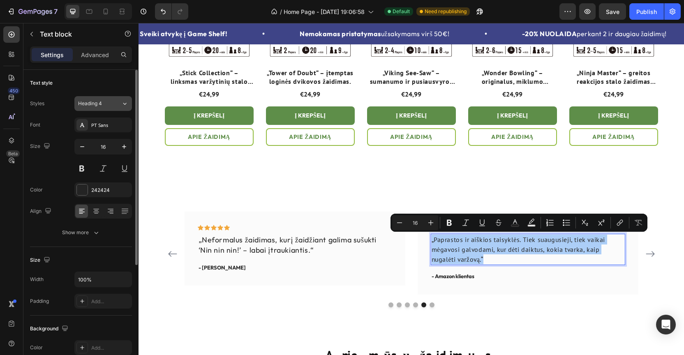
click at [122, 105] on icon at bounding box center [124, 103] width 7 height 8
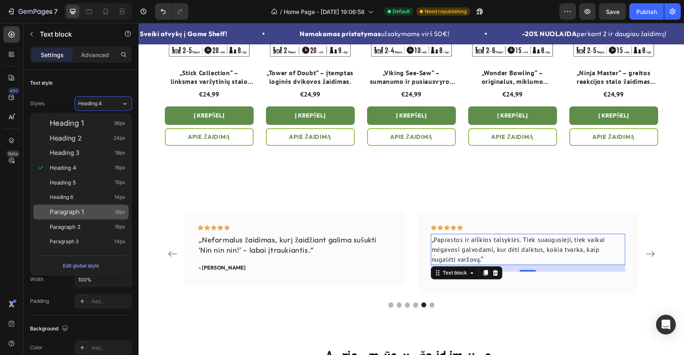
click at [90, 207] on div "Paragraph 1 18px" at bounding box center [80, 212] width 95 height 15
type input "18"
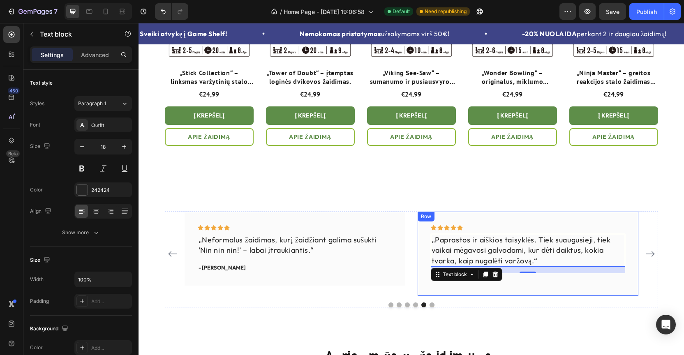
click at [420, 252] on div "Icon Icon Icon Icon Icon Row „Paprastos ir aiškios taisyklės. Tiek suaugusieji,…" at bounding box center [527, 254] width 221 height 84
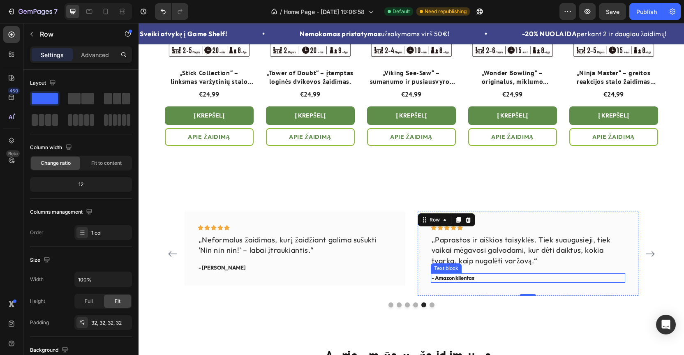
click at [447, 278] on p "- Amazon klientas" at bounding box center [527, 278] width 193 height 8
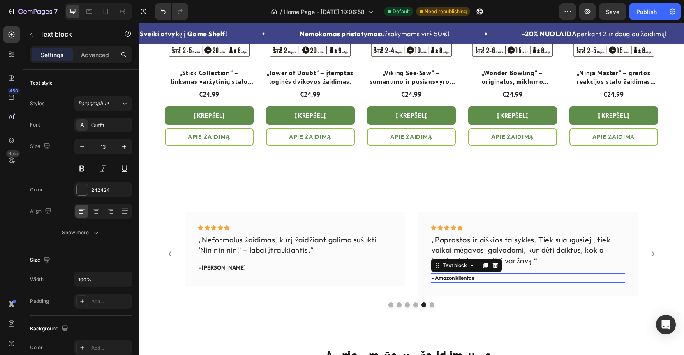
click at [447, 278] on p "- Amazon klientas" at bounding box center [527, 278] width 193 height 8
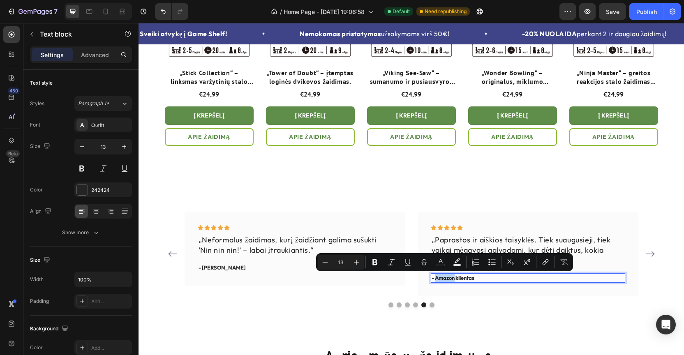
click at [436, 279] on p "- Amazon klientas" at bounding box center [527, 278] width 193 height 8
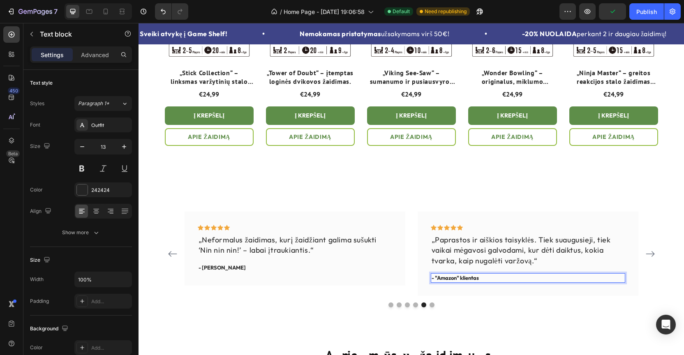
click at [478, 276] on p "- "Amazon" klientas" at bounding box center [527, 278] width 193 height 8
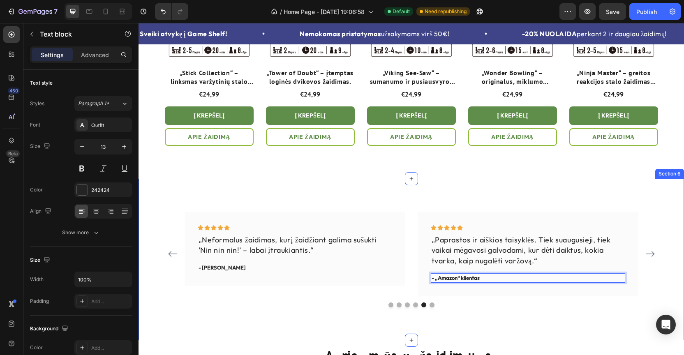
click at [573, 318] on div "Icon Icon Icon Icon Icon Row „Kuo daugiau žaidėm, tuo buvo smagiau.“ Text block…" at bounding box center [410, 259] width 545 height 161
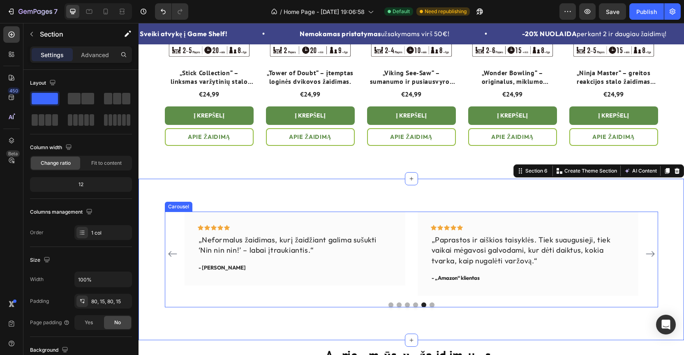
click at [651, 255] on icon "Carousel Next Arrow" at bounding box center [650, 254] width 10 height 10
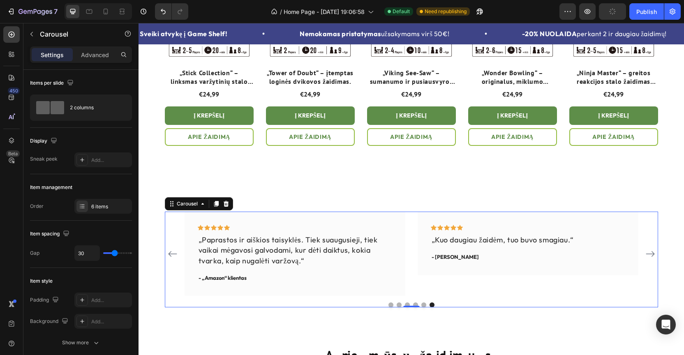
click at [168, 253] on icon "Carousel Back Arrow" at bounding box center [172, 254] width 9 height 6
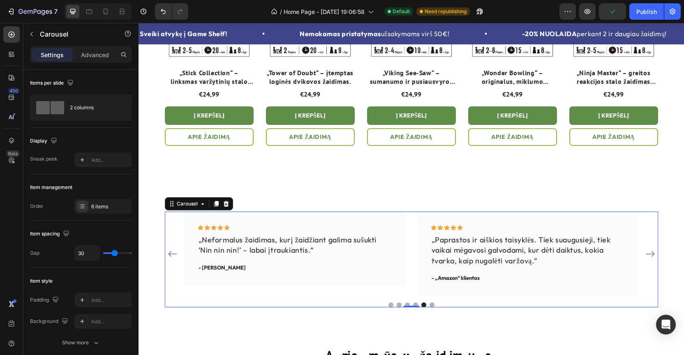
click at [168, 253] on icon "Carousel Back Arrow" at bounding box center [172, 254] width 9 height 6
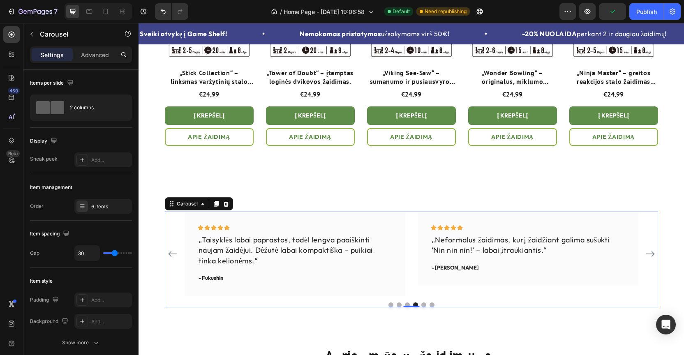
click at [168, 253] on icon "Carousel Back Arrow" at bounding box center [172, 254] width 9 height 6
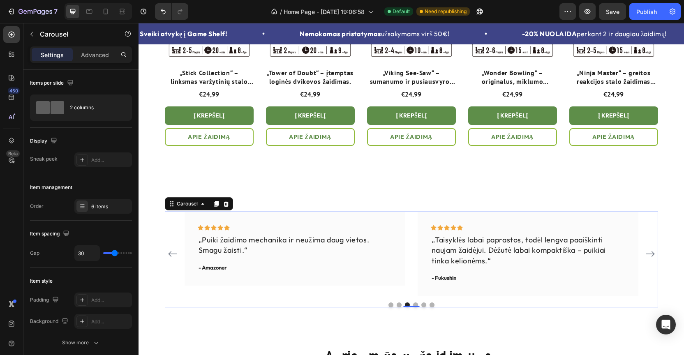
click at [168, 253] on icon "Carousel Back Arrow" at bounding box center [172, 254] width 9 height 6
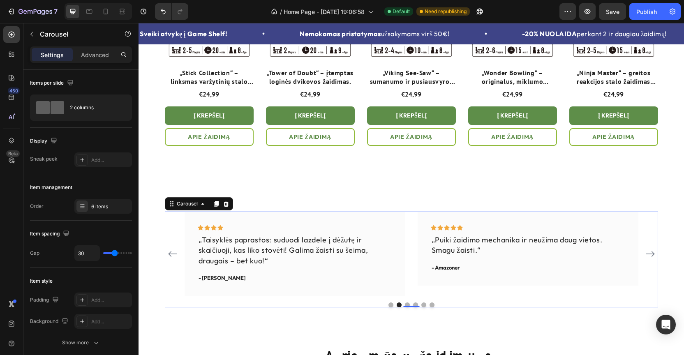
click at [168, 253] on icon "Carousel Back Arrow" at bounding box center [172, 254] width 9 height 6
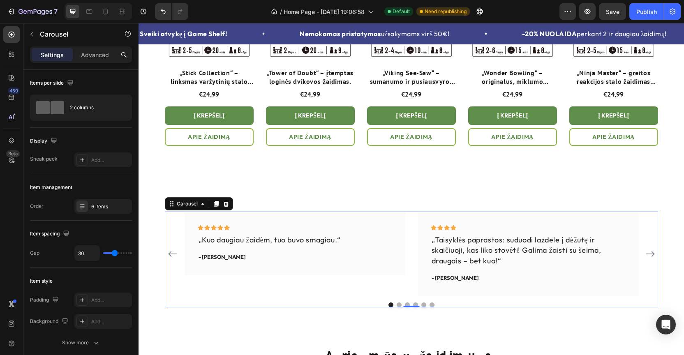
click at [170, 251] on icon "Carousel Back Arrow" at bounding box center [173, 254] width 10 height 10
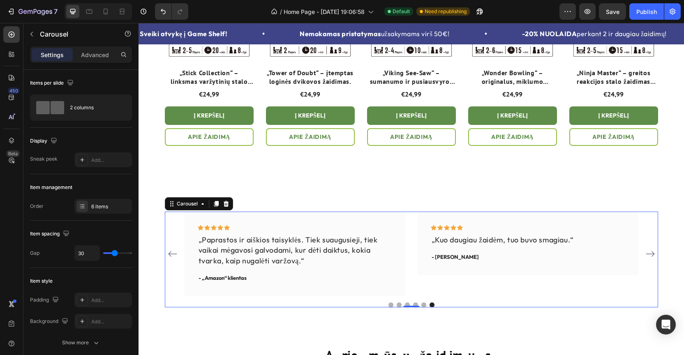
click at [170, 251] on icon "Carousel Back Arrow" at bounding box center [173, 254] width 10 height 10
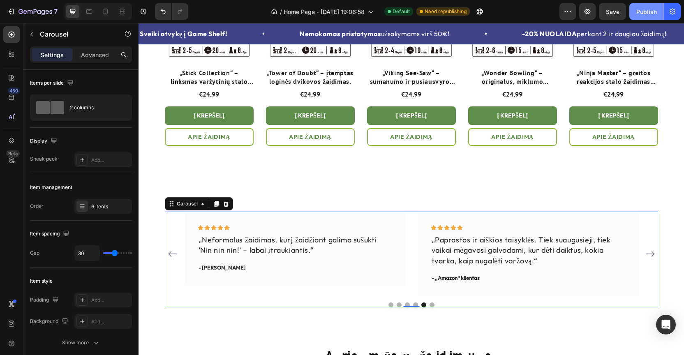
click at [645, 14] on div "Publish" at bounding box center [646, 11] width 21 height 9
click at [648, 255] on icon "Carousel Next Arrow" at bounding box center [650, 254] width 10 height 10
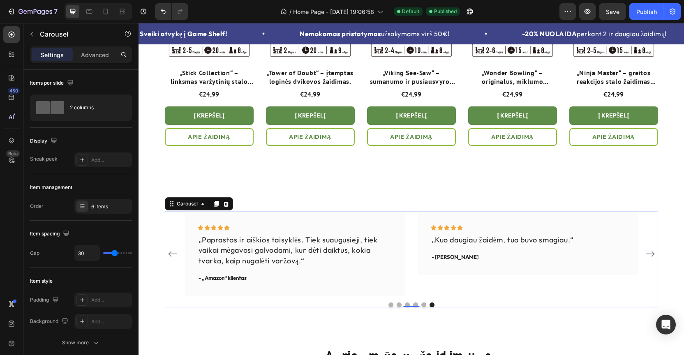
click at [648, 255] on icon "Carousel Next Arrow" at bounding box center [650, 254] width 10 height 10
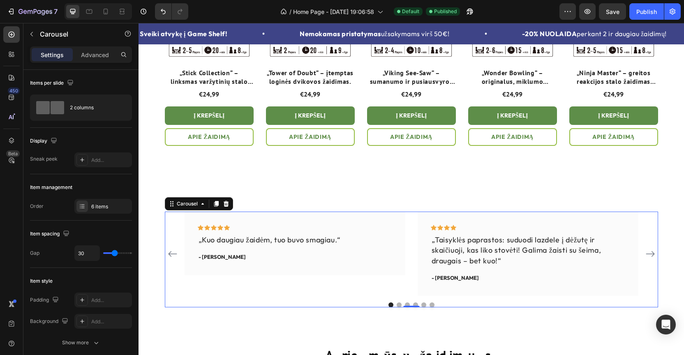
click at [648, 255] on icon "Carousel Next Arrow" at bounding box center [650, 254] width 10 height 10
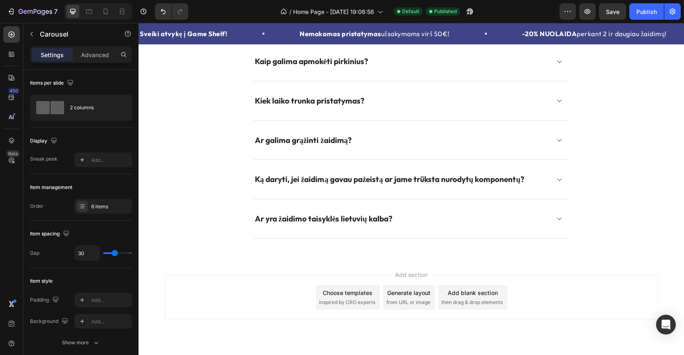
scroll to position [2358, 0]
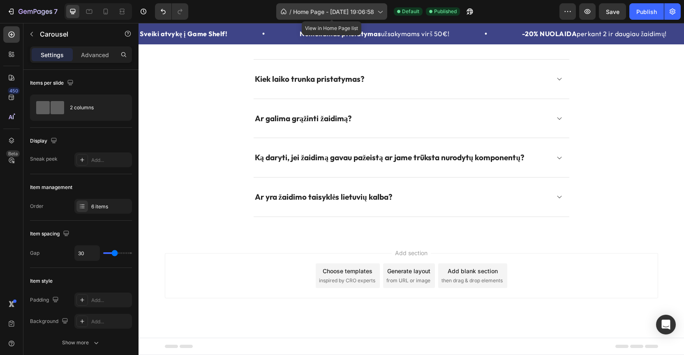
click at [378, 10] on icon at bounding box center [379, 11] width 8 height 8
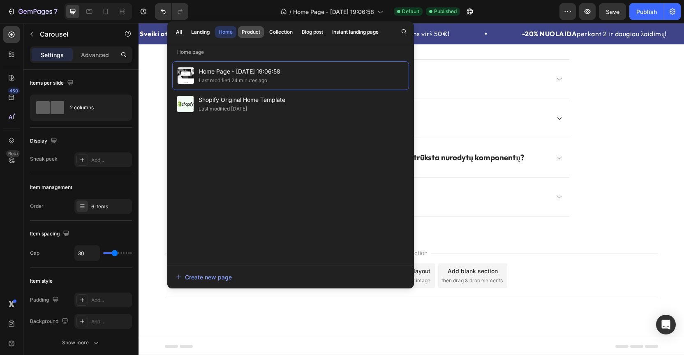
click at [256, 34] on div "Product" at bounding box center [251, 31] width 18 height 7
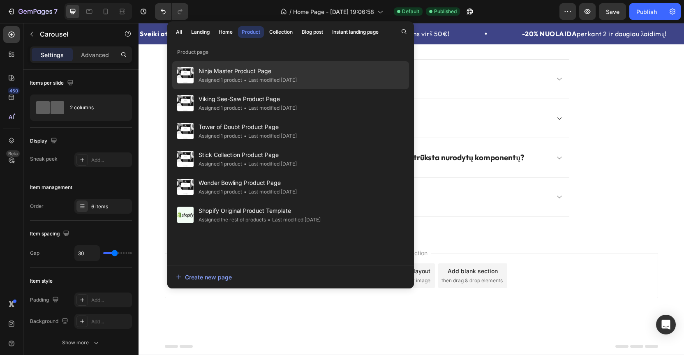
click at [249, 74] on span "Ninja Master Product Page" at bounding box center [247, 71] width 98 height 10
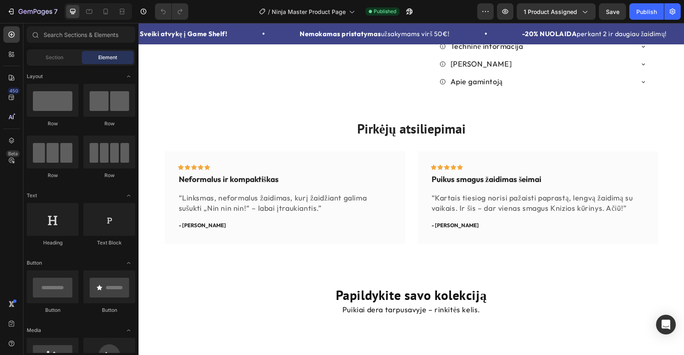
scroll to position [423, 0]
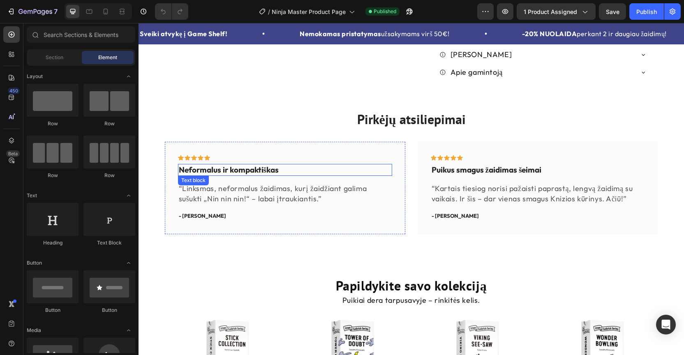
click at [251, 175] on p "Neformalus ir kompaktiškas" at bounding box center [285, 170] width 212 height 10
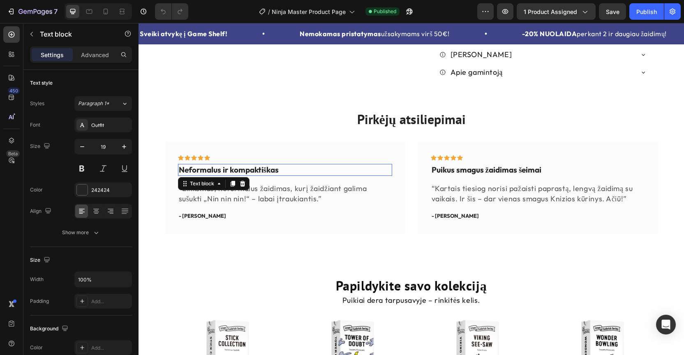
click at [251, 175] on p "Neformalus ir kompaktiškas" at bounding box center [285, 170] width 212 height 10
click at [315, 204] on p "“Linksmas, neformalus žaidimas, kurį žaidžiant galima sušukti „Nin nin nin!“ – …" at bounding box center [285, 193] width 212 height 21
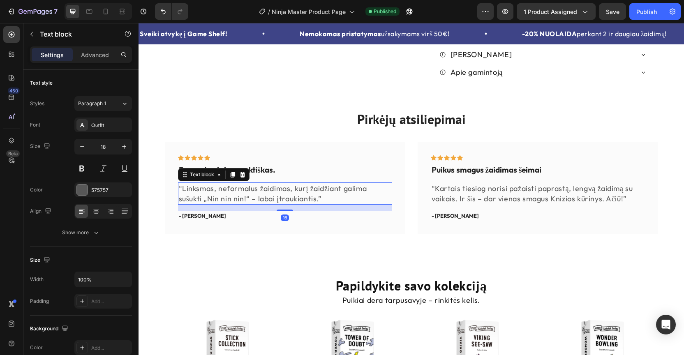
click at [315, 204] on p "“Linksmas, neformalus žaidimas, kurį žaidžiant galima sušukti „Nin nin nin!“ – …" at bounding box center [285, 193] width 212 height 21
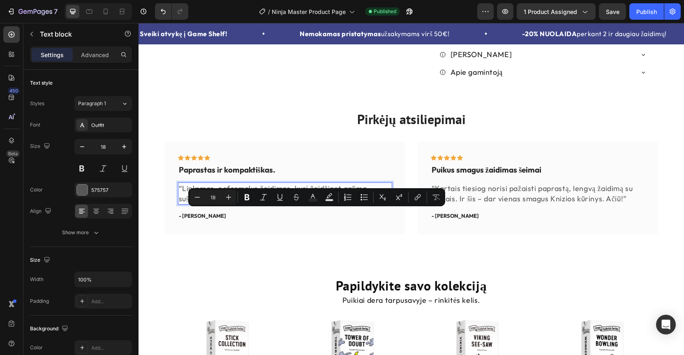
click at [315, 204] on p "“Linksmas, neformalus žaidimas, kurį žaidžiant galima sušukti „Nin nin nin!“ – …" at bounding box center [285, 193] width 212 height 21
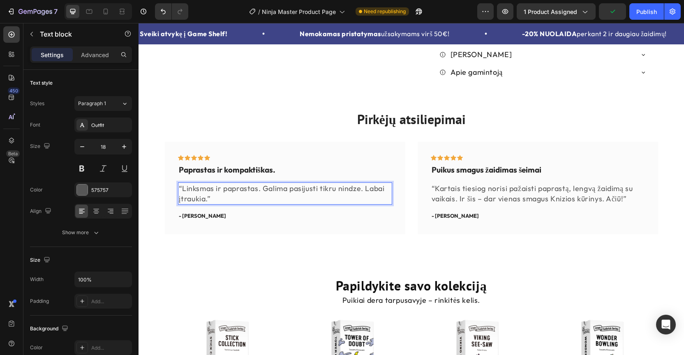
drag, startPoint x: 318, startPoint y: 215, endPoint x: 182, endPoint y: 207, distance: 135.4
click at [182, 204] on p "“Linksmas ir paprastas. Galima pasijusti tikru nindze. Labai įtraukia.”" at bounding box center [285, 193] width 212 height 21
click at [449, 204] on p "“Kartais tiesiog norisi pažaisti paprastą, lengvą žaidimą su vaikais. Ir šis – …" at bounding box center [537, 193] width 212 height 21
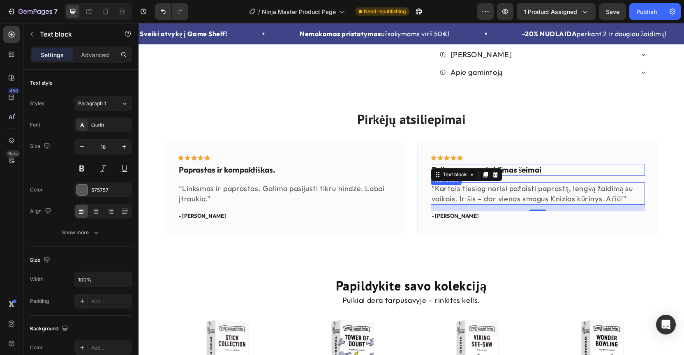
click at [514, 175] on p "Puikus smagus žaidimas šeimai" at bounding box center [537, 170] width 212 height 10
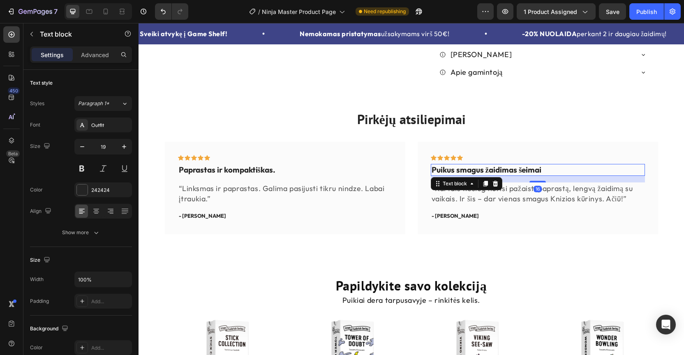
click at [514, 175] on p "Puikus smagus žaidimas šeimai" at bounding box center [537, 170] width 212 height 10
click at [435, 175] on p "puikus smagus žaidimas šeimai" at bounding box center [537, 170] width 212 height 10
click at [451, 204] on p "“Kartais tiesiog norisi pažaisti paprastą, lengvą žaidimą su vaikais. Ir šis – …" at bounding box center [537, 193] width 212 height 21
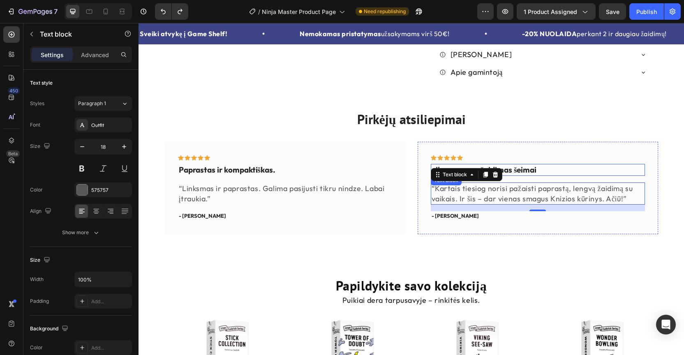
click at [528, 175] on p "uikus smagus žaidimas šeimai" at bounding box center [537, 170] width 212 height 10
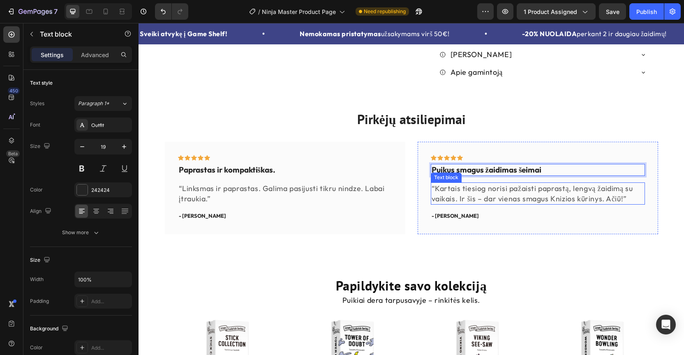
click at [461, 204] on p "“Kartais tiesiog norisi pažaisti paprastą, lengvą žaidimą su vaikais. Ir šis – …" at bounding box center [537, 193] width 212 height 21
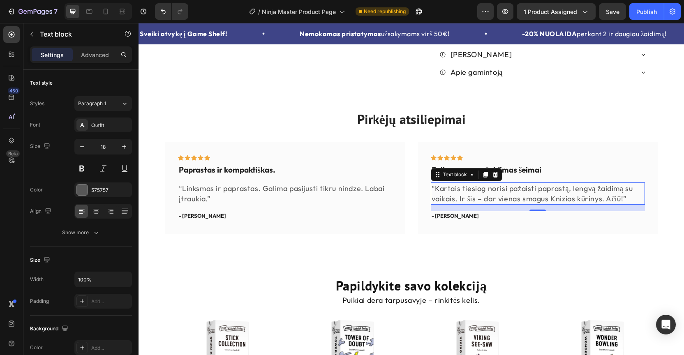
click at [523, 204] on p "“Kartais tiesiog norisi pažaisti paprastą, lengvą žaidimą su vaikais. Ir šis – …" at bounding box center [537, 193] width 212 height 21
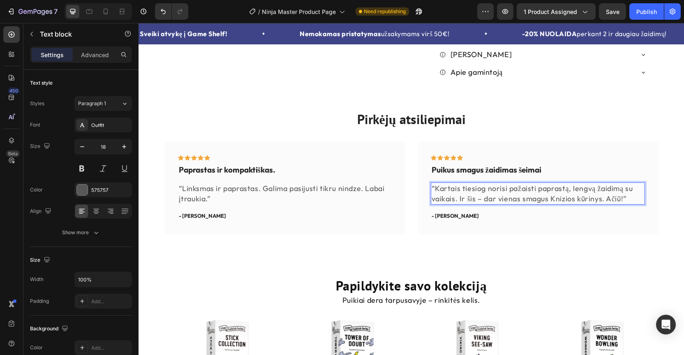
click at [523, 204] on p "“Kartais tiesiog norisi pažaisti paprastą, lengvą žaidimą su vaikais. Ir šis – …" at bounding box center [537, 193] width 212 height 21
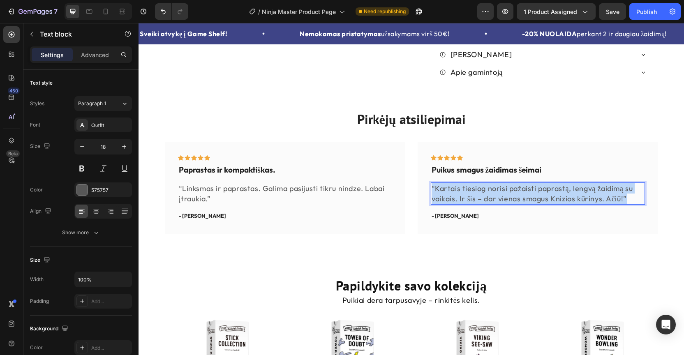
click at [523, 204] on p "“Kartais tiesiog norisi pažaisti paprastą, lengvą žaidimą su vaikais. Ir šis – …" at bounding box center [537, 193] width 212 height 21
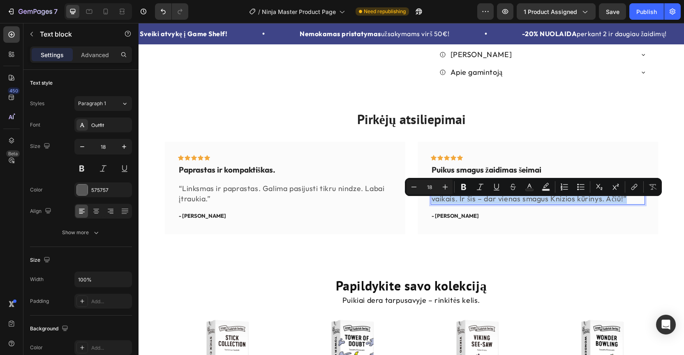
click at [595, 204] on p "“Kartais tiesiog norisi pažaisti paprastą, lengvą žaidimą su vaikais. Ir šis – …" at bounding box center [537, 193] width 212 height 21
drag, startPoint x: 622, startPoint y: 214, endPoint x: 435, endPoint y: 207, distance: 187.5
click at [435, 204] on p "“Kartais tiesiog norisi pažaisti paprastą, lengvą žaidimą su vaikais. Ir šis – …" at bounding box center [537, 193] width 212 height 21
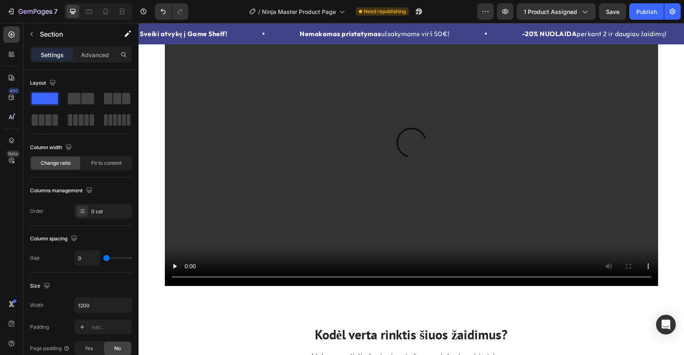
scroll to position [1040, 0]
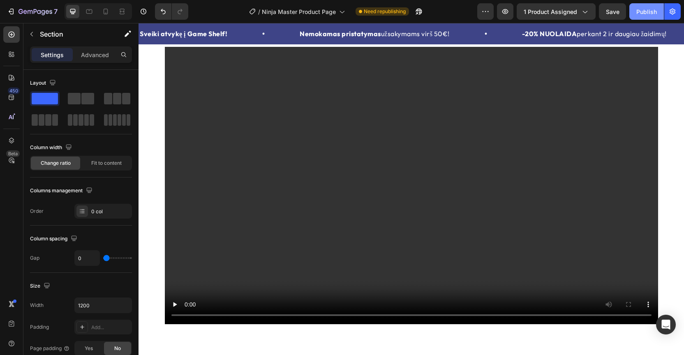
click at [641, 13] on div "Publish" at bounding box center [646, 11] width 21 height 9
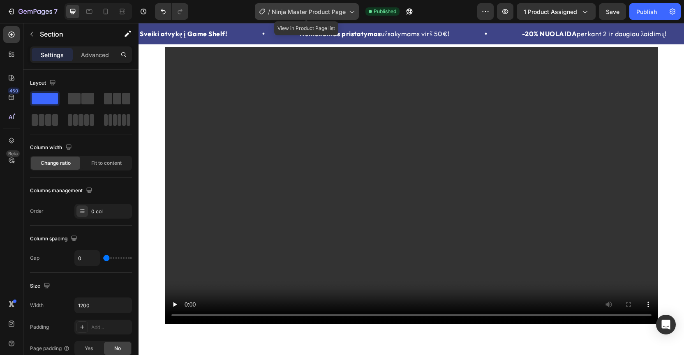
click at [350, 11] on icon at bounding box center [351, 11] width 8 height 8
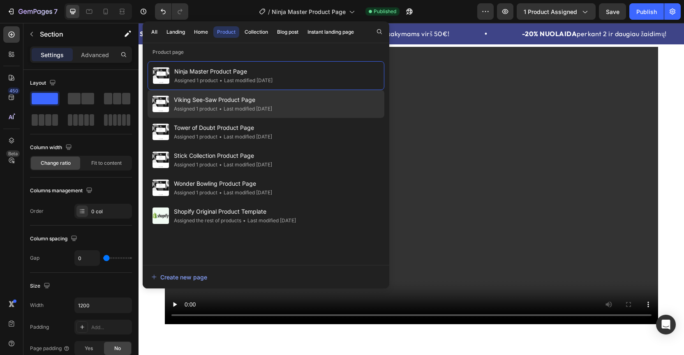
click at [272, 97] on span "Viking See-Saw Product Page" at bounding box center [223, 100] width 98 height 10
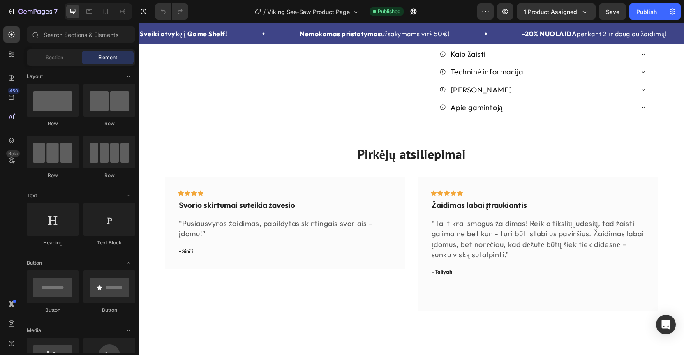
scroll to position [426, 0]
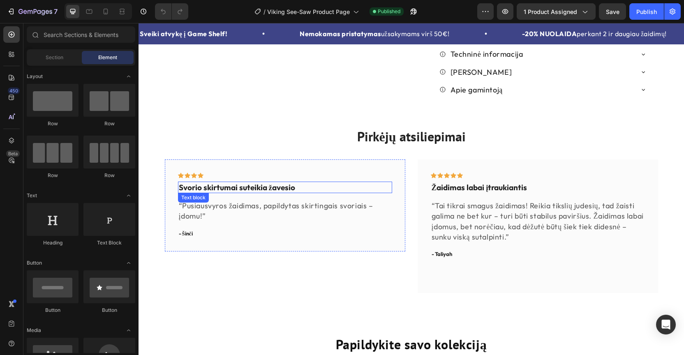
click at [237, 182] on p "Svorio skirtumai suteikia žavesio" at bounding box center [285, 187] width 212 height 10
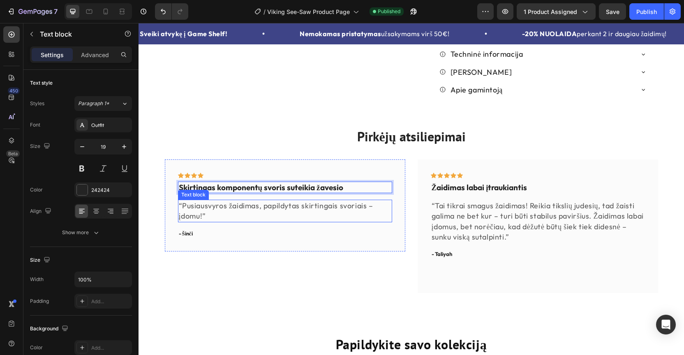
click at [202, 204] on p "“Pusiausvyros žaidimas, papildytas skirtingais svoriais – įdomu!”" at bounding box center [285, 210] width 212 height 21
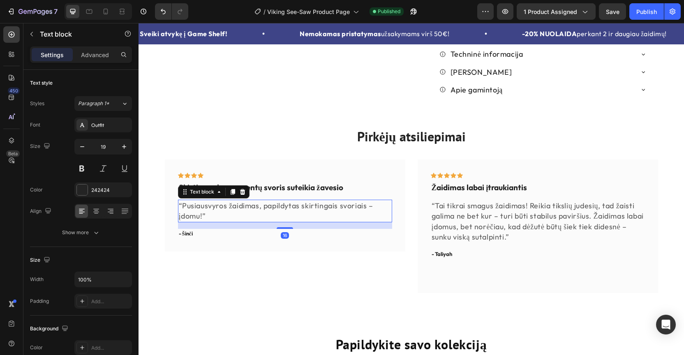
click at [202, 204] on p "“Pusiausvyros žaidimas, papildytas skirtingais svoriais – įdomu!”" at bounding box center [285, 210] width 212 height 21
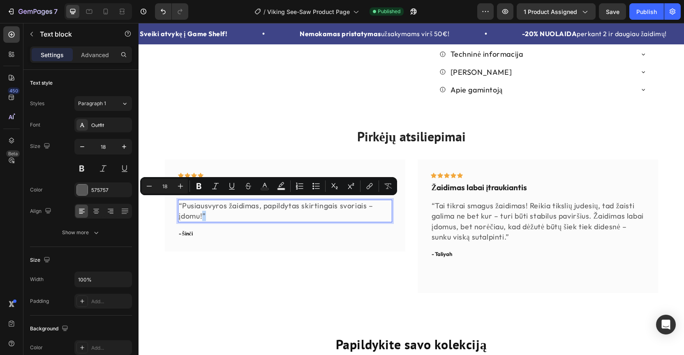
click at [202, 204] on p "“Pusiausvyros žaidimas, papildytas skirtingais svoriais – įdomu!”" at bounding box center [285, 210] width 212 height 21
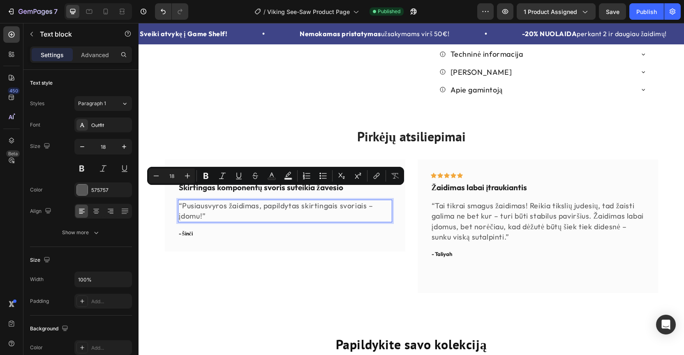
drag, startPoint x: 202, startPoint y: 204, endPoint x: 183, endPoint y: 196, distance: 20.4
click at [183, 200] on p "“Pusiausvyros žaidimas, papildytas skirtingais svoriais – įdomu!”" at bounding box center [285, 210] width 212 height 21
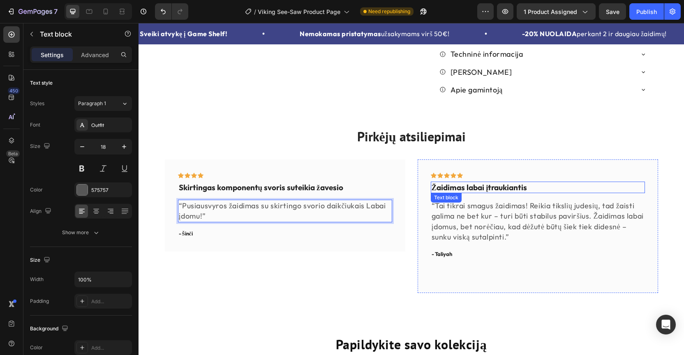
click at [465, 182] on p "Žaidimas labai įtraukiantis" at bounding box center [537, 187] width 212 height 10
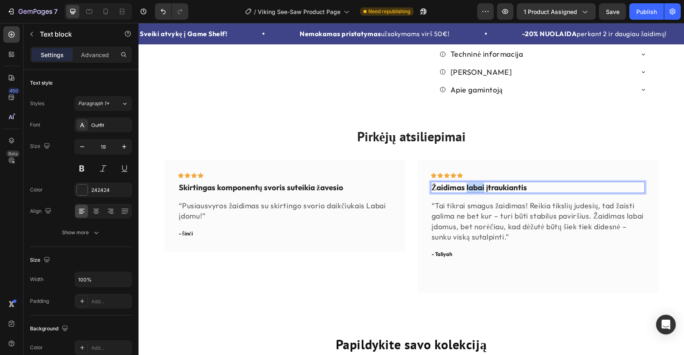
click at [465, 182] on p "Žaidimas labai įtraukiantis" at bounding box center [537, 187] width 212 height 10
click at [480, 203] on p "“Tai tikrai smagus žaidimas! Reikia tikslių judesių, tad žaisti galima ne bet k…" at bounding box center [537, 220] width 212 height 41
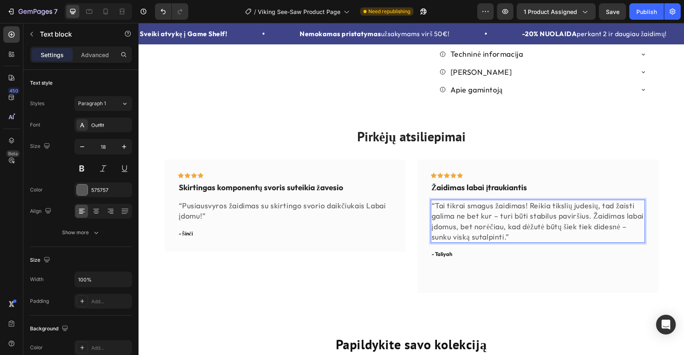
drag, startPoint x: 513, startPoint y: 226, endPoint x: 436, endPoint y: 197, distance: 82.3
click at [436, 200] on p "“Tai tikrai smagus žaidimas! Reikia tikslių judesių, tad žaisti galima ne bet k…" at bounding box center [537, 220] width 212 height 41
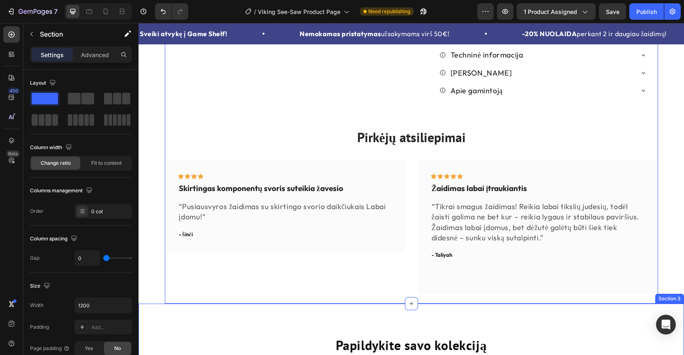
scroll to position [414, 0]
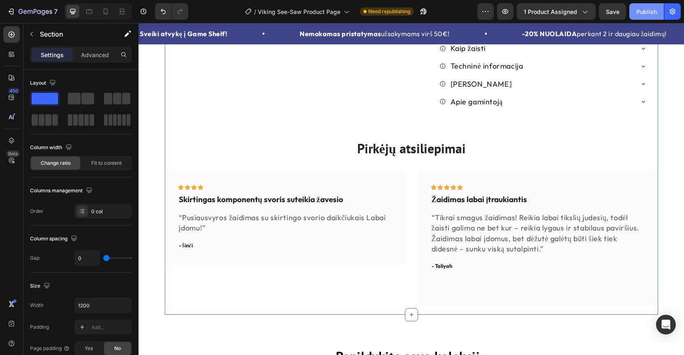
click at [649, 14] on div "Publish" at bounding box center [646, 11] width 21 height 9
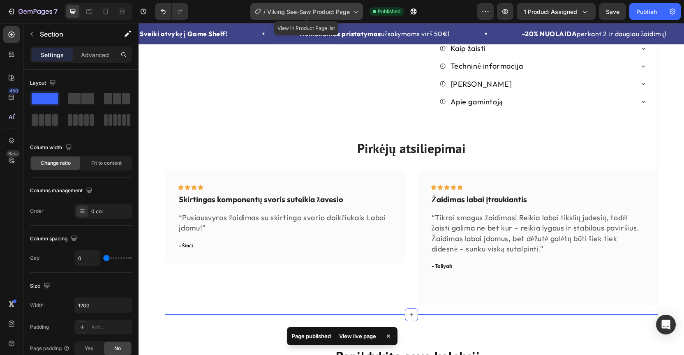
click at [355, 12] on icon at bounding box center [355, 11] width 8 height 8
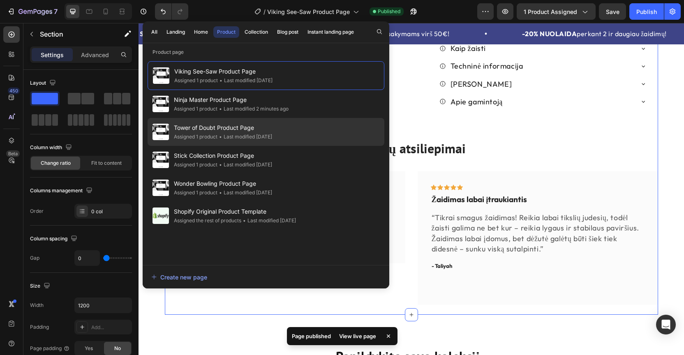
click at [234, 131] on span "Tower of Doubt Product Page" at bounding box center [223, 128] width 98 height 10
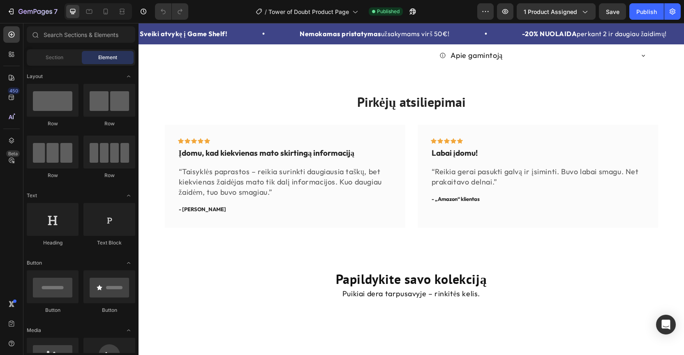
scroll to position [425, 0]
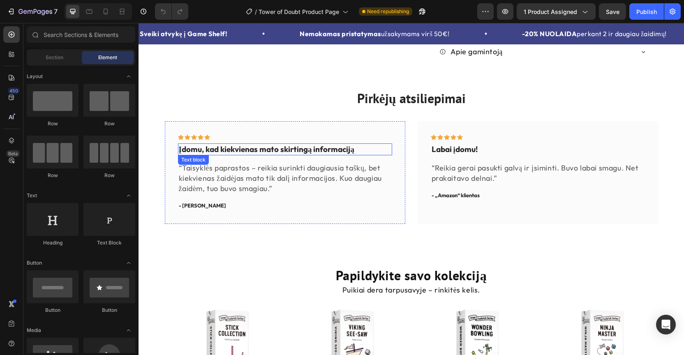
click at [246, 154] on p "Įdomu, kad kiekvienas mato skirtingą informaciją" at bounding box center [285, 149] width 212 height 10
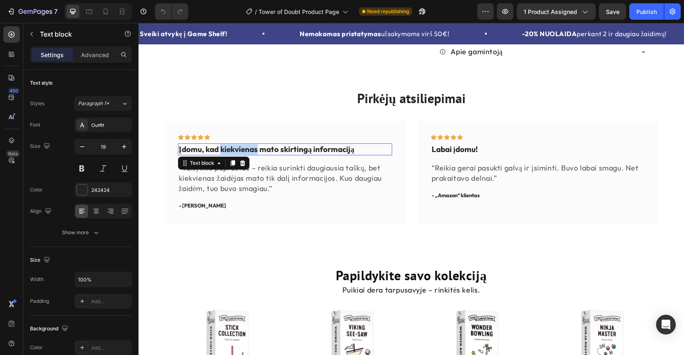
click at [246, 154] on p "Įdomu, kad kiekvienas mato skirtingą informaciją" at bounding box center [285, 149] width 212 height 10
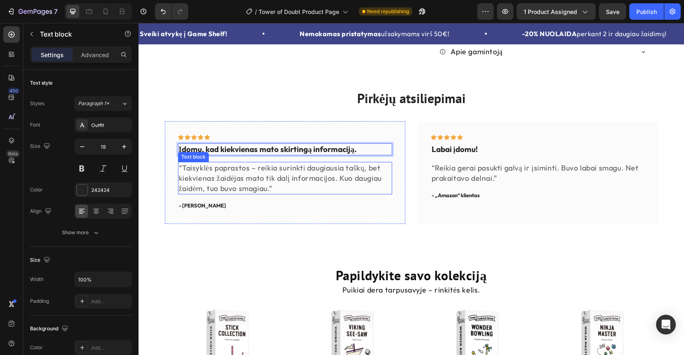
click at [270, 194] on p "“Taisyklės paprastos – reikia surinkti daugiausia taškų, bet kiekvienas žaidėja…" at bounding box center [285, 178] width 212 height 31
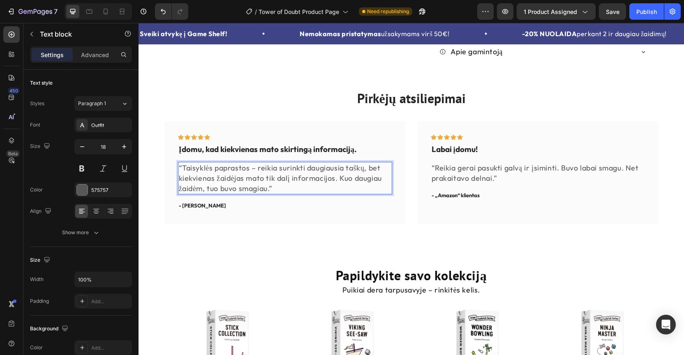
drag, startPoint x: 270, startPoint y: 203, endPoint x: 188, endPoint y: 185, distance: 83.6
click at [188, 185] on p "“Taisyklės paprastos – reikia surinkti daugiausia taškų, bet kiekvienas žaidėja…" at bounding box center [285, 178] width 212 height 31
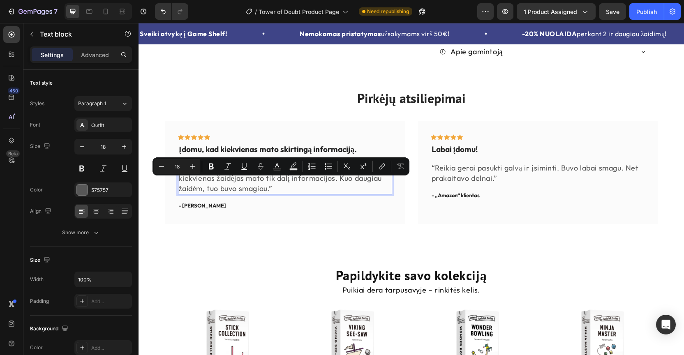
drag, startPoint x: 182, startPoint y: 183, endPoint x: 271, endPoint y: 206, distance: 92.1
click at [271, 194] on p "“Taisyklės paprastos – reikia surinkti daugiausia taškų, bet kiekvienas žaidėja…" at bounding box center [285, 178] width 212 height 31
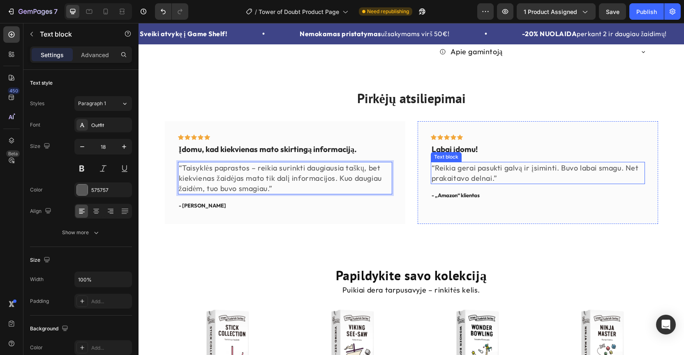
click at [465, 183] on p "“Reikia gerai pasukti galvą ir įsiminti. Buvo labai smagu. Net prakaitavo delna…" at bounding box center [537, 173] width 212 height 21
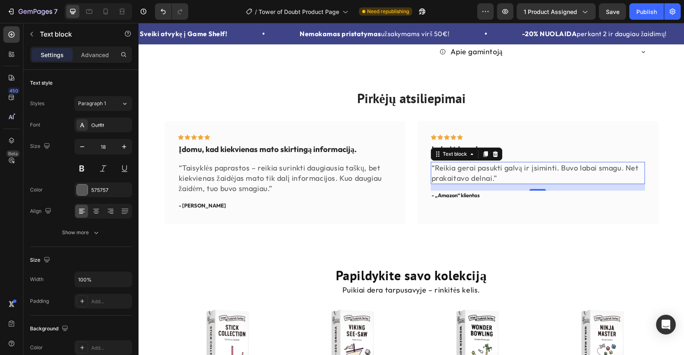
click at [478, 183] on p "“Reikia gerai pasukti galvą ir įsiminti. Buvo labai smagu. Net prakaitavo delna…" at bounding box center [537, 173] width 212 height 21
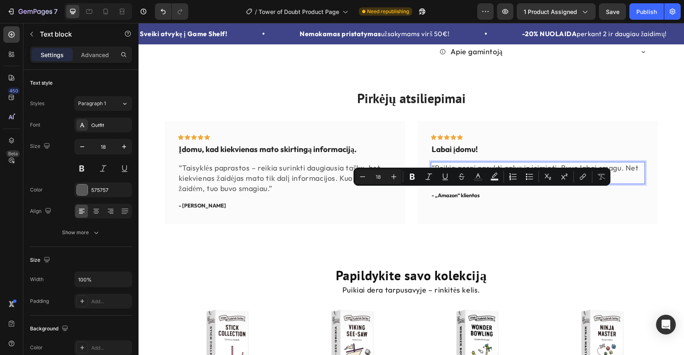
click at [494, 183] on p "“Reikia gerai pasukti galvą ir įsiminti. Buvo labai smagu. Net prakaitavo delna…" at bounding box center [537, 173] width 212 height 21
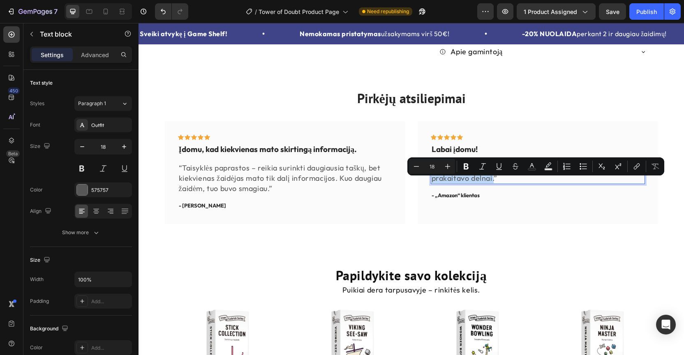
drag, startPoint x: 494, startPoint y: 194, endPoint x: 436, endPoint y: 187, distance: 57.9
click at [436, 183] on p "“Reikia gerai pasukti galvą ir įsiminti. Buvo labai smagu. Net prakaitavo delna…" at bounding box center [537, 173] width 212 height 21
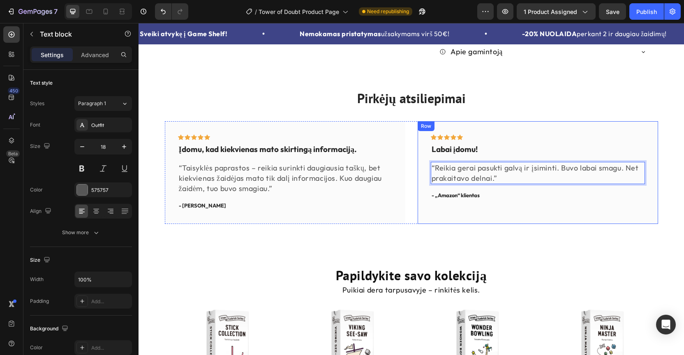
click at [521, 211] on div "Icon Icon Icon Icon Icon Row Labai įdomu! Text block “Reikia gerai pasukti galv…" at bounding box center [538, 172] width 214 height 76
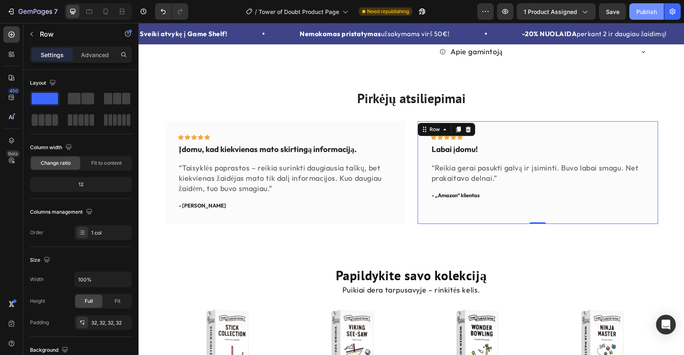
click at [649, 14] on div "Publish" at bounding box center [646, 11] width 21 height 9
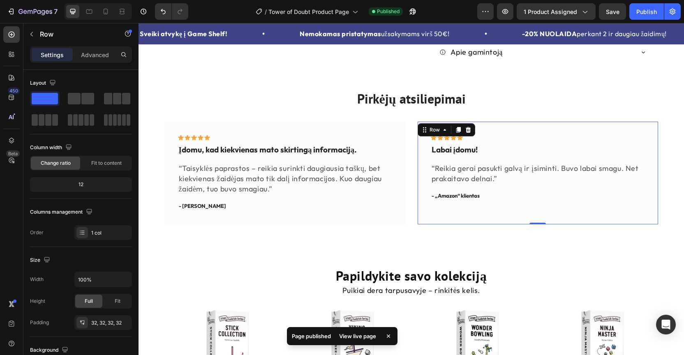
scroll to position [423, 0]
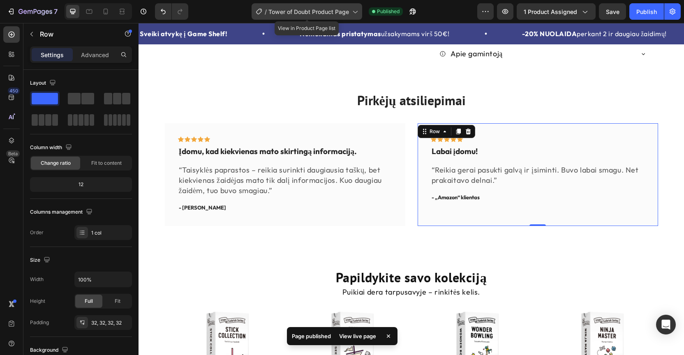
click at [345, 12] on span "Tower of Doubt Product Page" at bounding box center [308, 11] width 81 height 9
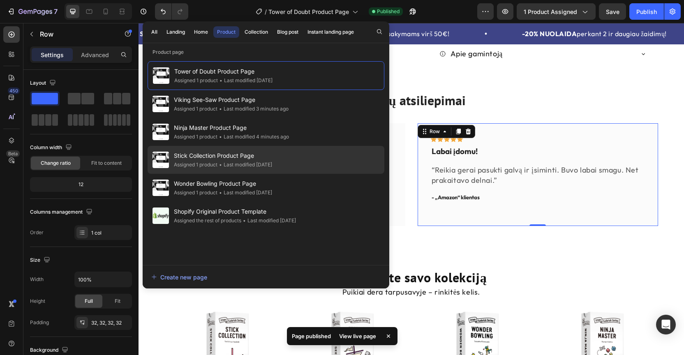
click at [228, 154] on span "Stick Collection Product Page" at bounding box center [223, 156] width 98 height 10
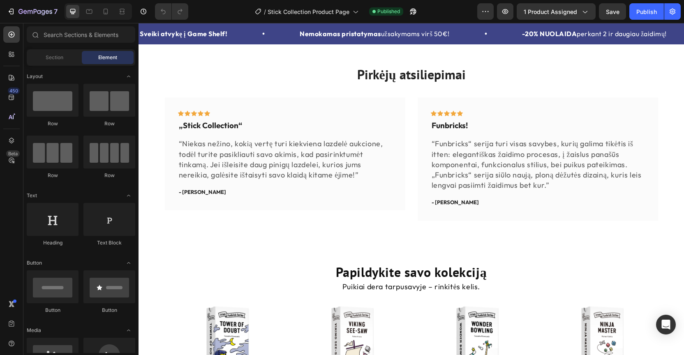
scroll to position [462, 0]
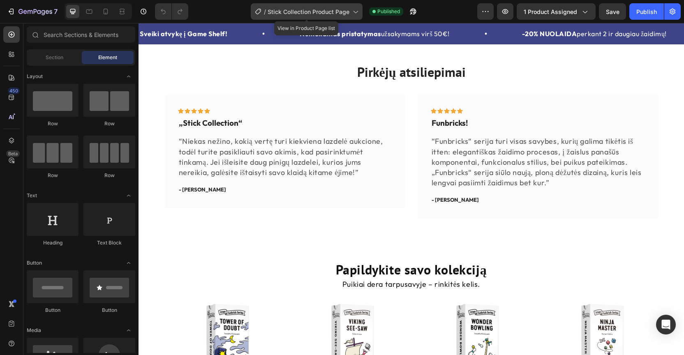
click at [352, 12] on icon at bounding box center [355, 11] width 8 height 8
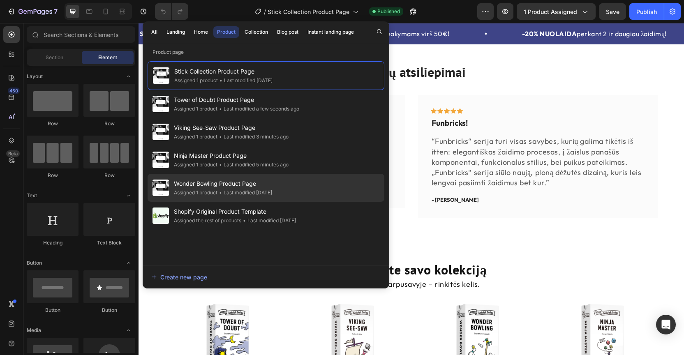
click at [245, 189] on div "• Last modified [DATE]" at bounding box center [244, 193] width 55 height 8
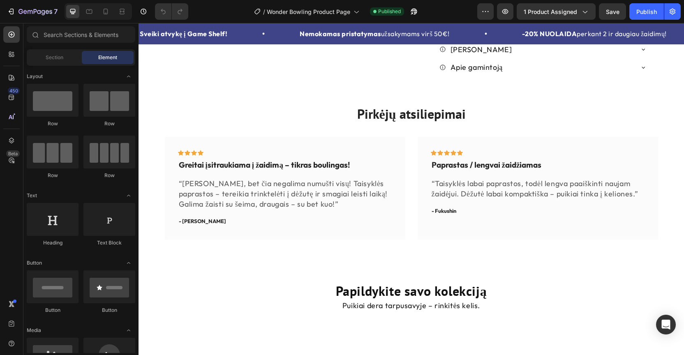
scroll to position [441, 0]
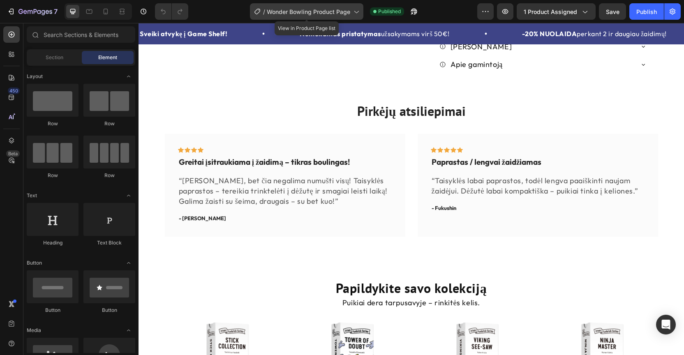
click at [351, 7] on div "/ Wonder Bowling Product Page" at bounding box center [306, 11] width 113 height 16
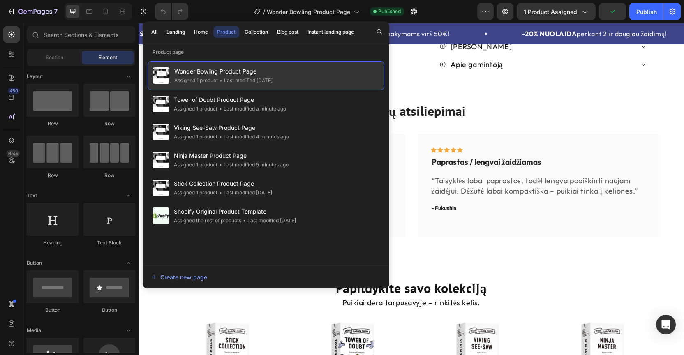
click at [272, 81] on div "• Last modified 7 days ago" at bounding box center [245, 80] width 55 height 8
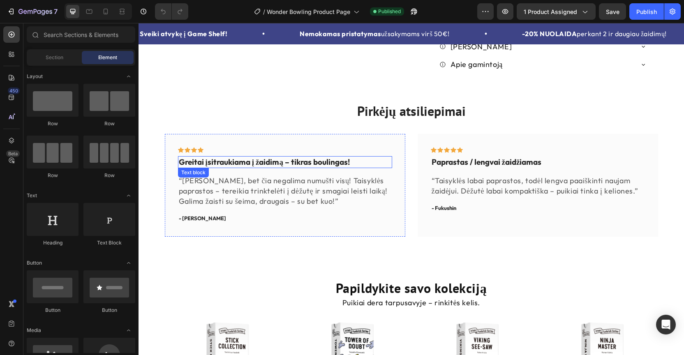
click at [282, 167] on p "Greitai įsitraukiama į žaidimą – tikras boulingas!" at bounding box center [285, 162] width 212 height 10
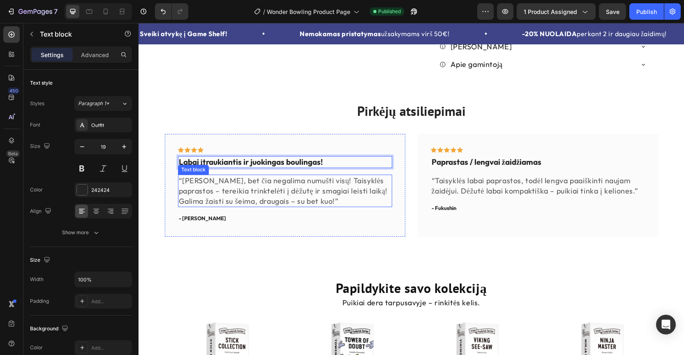
click at [301, 207] on p "“Tai boulingas, bet čia negalima numušti visų! Taisyklės paprastos – tereikia t…" at bounding box center [285, 190] width 212 height 31
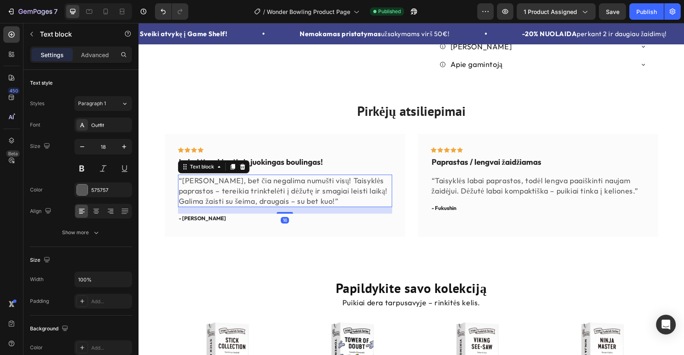
click at [301, 207] on p "“Tai boulingas, bet čia negalima numušti visų! Taisyklės paprastos – tereikia t…" at bounding box center [285, 190] width 212 height 31
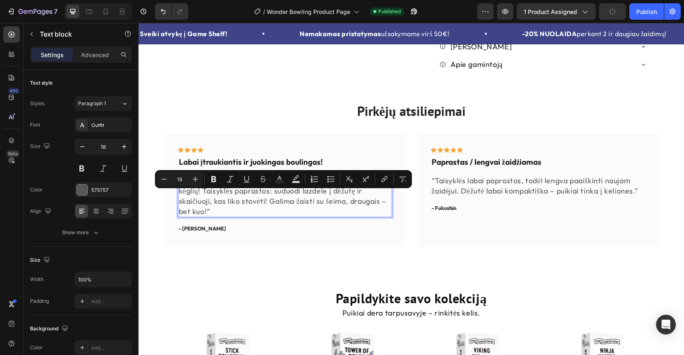
drag, startPoint x: 335, startPoint y: 217, endPoint x: 183, endPoint y: 198, distance: 152.9
click at [183, 198] on p "“Visai kaip tikrame boulinge, bet negalima numušti visų kėglių! Taisyklės papra…" at bounding box center [285, 195] width 212 height 41
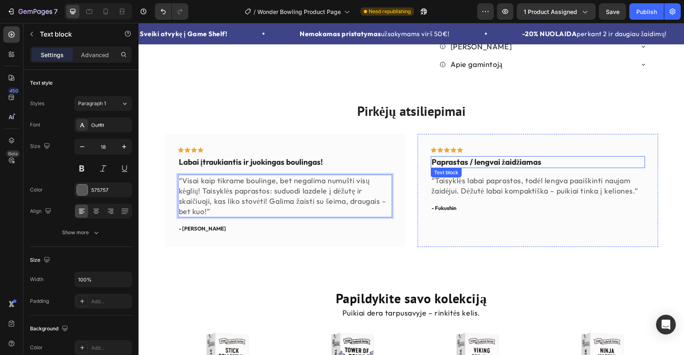
click at [494, 167] on p "Paprastas / lengvai žaidžiamas" at bounding box center [537, 162] width 212 height 10
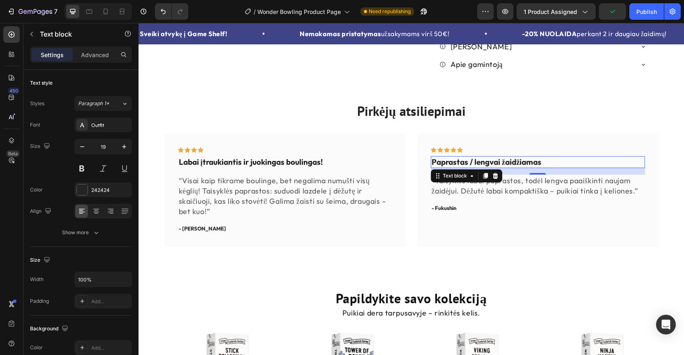
click at [523, 167] on p "Paprastas / lengvai žaidžiamas" at bounding box center [537, 162] width 212 height 10
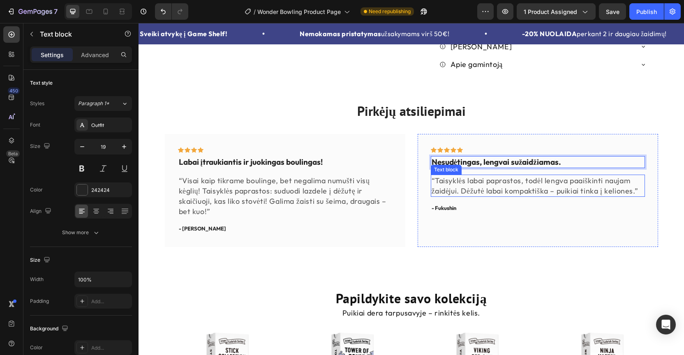
click at [493, 196] on p "“Taisyklės labai paprastos, todėl lengva paaiškinti naujam žaidėjui. Dėžutė lab…" at bounding box center [537, 185] width 212 height 21
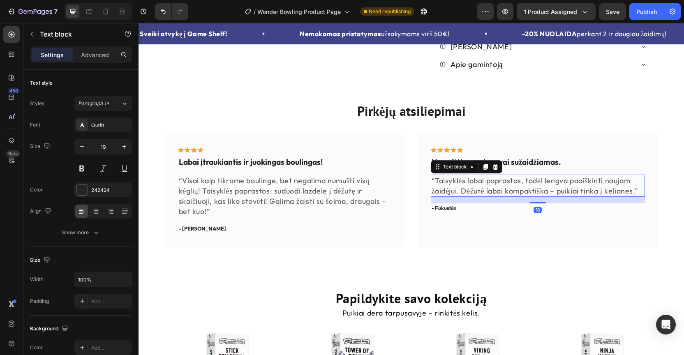
click at [493, 196] on p "“Taisyklės labai paprastos, todėl lengva paaiškinti naujam žaidėjui. Dėžutė lab…" at bounding box center [537, 185] width 212 height 21
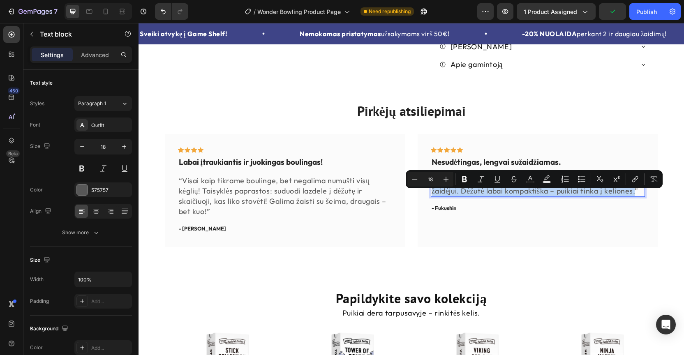
drag, startPoint x: 436, startPoint y: 196, endPoint x: 637, endPoint y: 210, distance: 201.3
click at [637, 196] on p "“Taisyklės labai paprastos, todėl lengva paaiškinti naujam žaidėjui. Dėžutė lab…" at bounding box center [537, 185] width 212 height 21
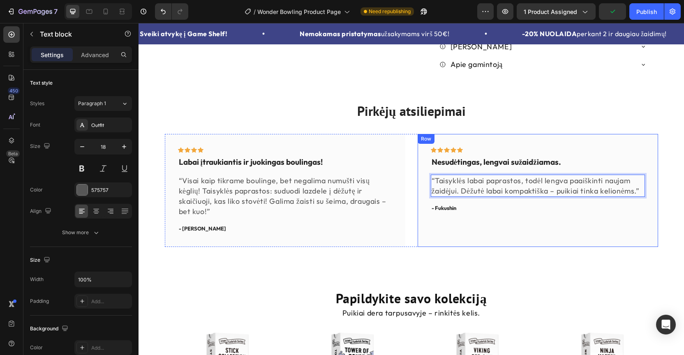
click at [618, 234] on div "Icon Icon Icon Icon Icon Row Nesudėtingas, lengvai sužaidžiamas. Text block “Ta…" at bounding box center [538, 190] width 214 height 87
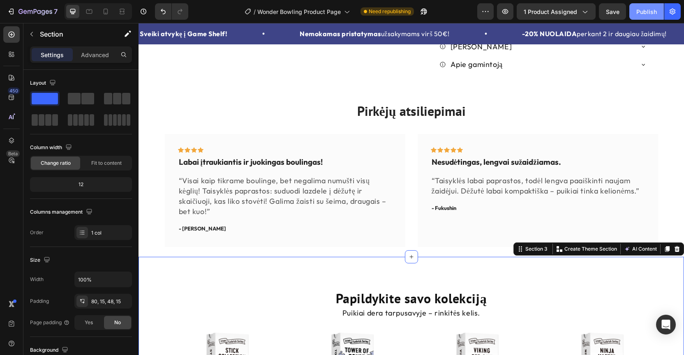
click at [650, 14] on div "Publish" at bounding box center [646, 11] width 21 height 9
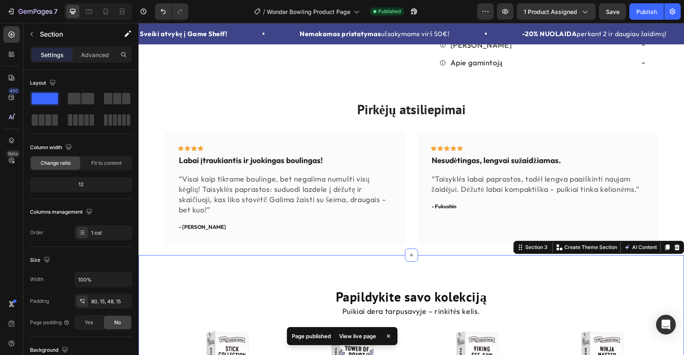
scroll to position [438, 0]
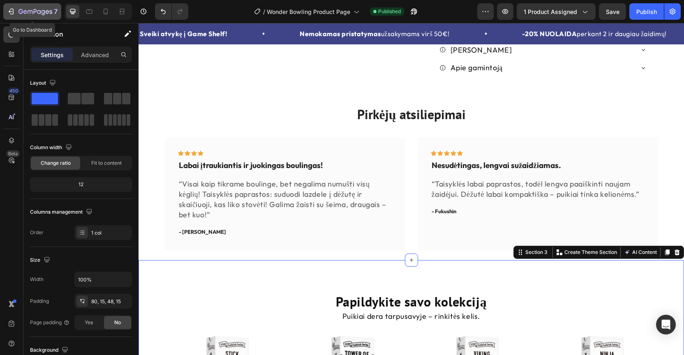
click at [11, 10] on icon "button" at bounding box center [11, 11] width 8 height 8
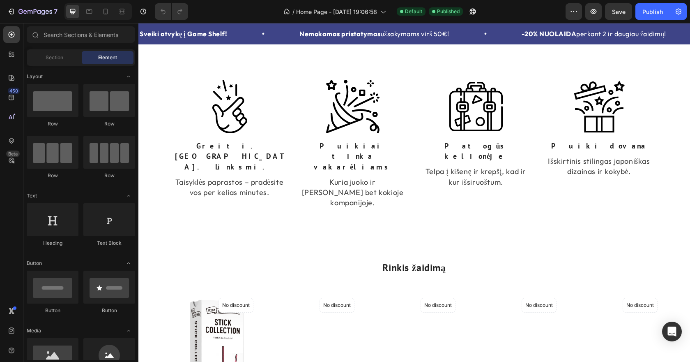
scroll to position [477, 0]
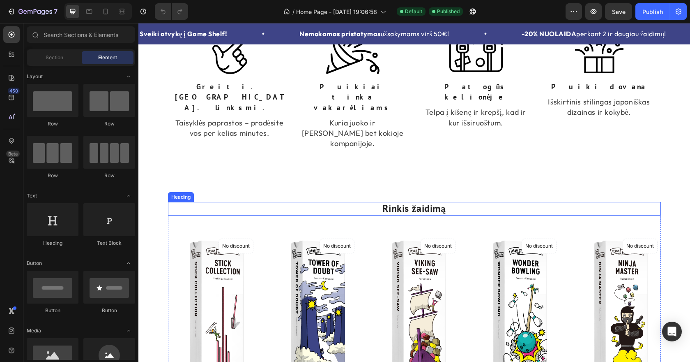
click at [421, 202] on h2 "Rinkis žaidimą" at bounding box center [414, 209] width 493 height 14
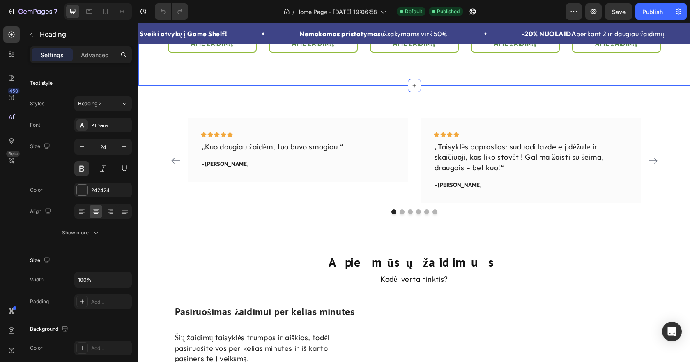
scroll to position [970, 0]
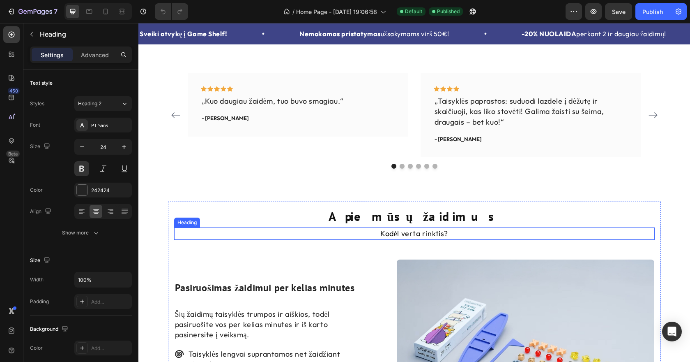
click at [395, 232] on h2 "Kodėl verta rinktis?" at bounding box center [414, 233] width 481 height 12
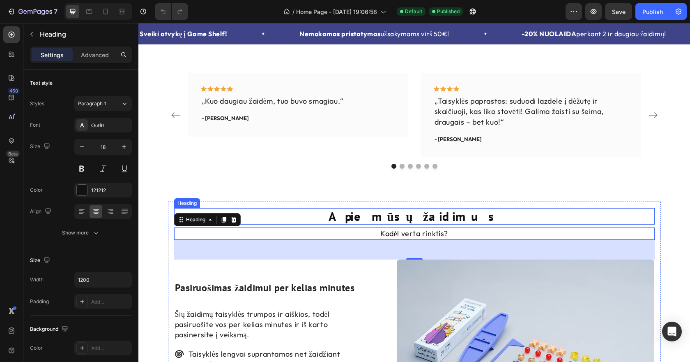
click at [378, 212] on h2 "Apie mūsų žaidimus" at bounding box center [414, 216] width 481 height 16
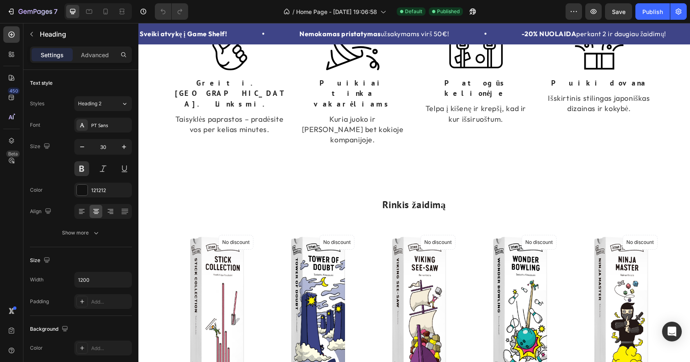
scroll to position [480, 0]
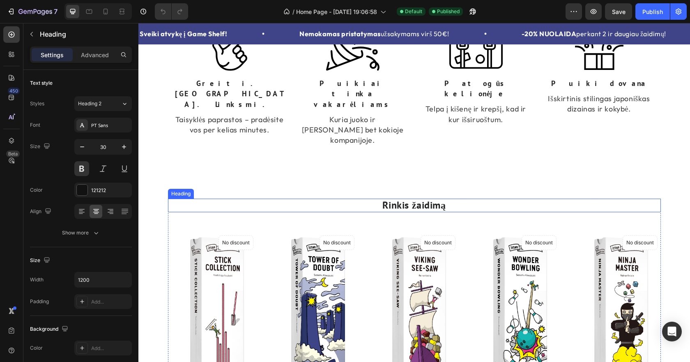
click at [404, 198] on h2 "Rinkis žaidimą" at bounding box center [414, 205] width 493 height 14
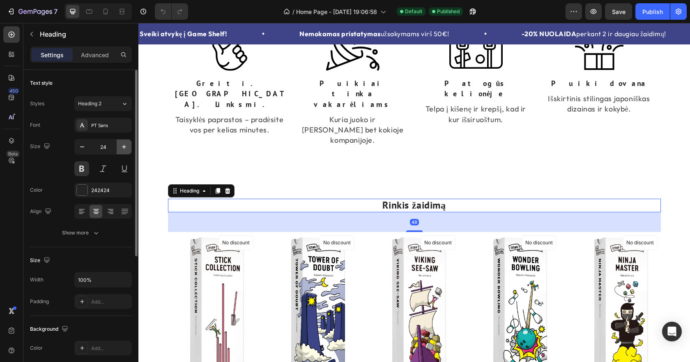
click at [123, 144] on icon "button" at bounding box center [124, 147] width 8 height 8
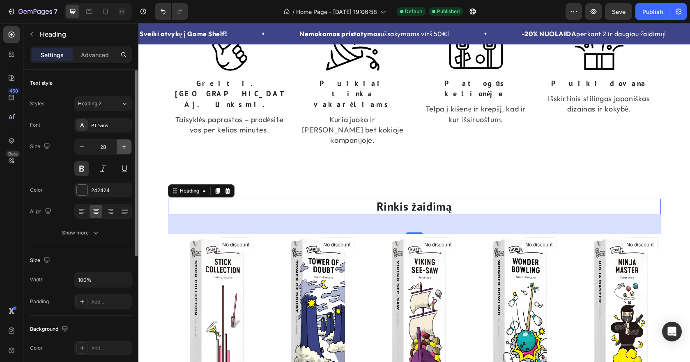
click at [123, 144] on icon "button" at bounding box center [124, 147] width 8 height 8
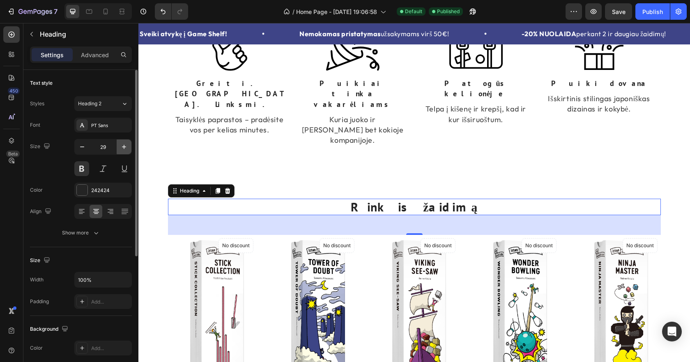
type input "30"
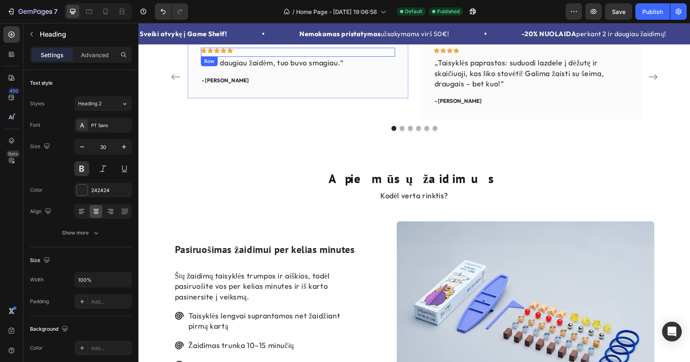
scroll to position [1023, 0]
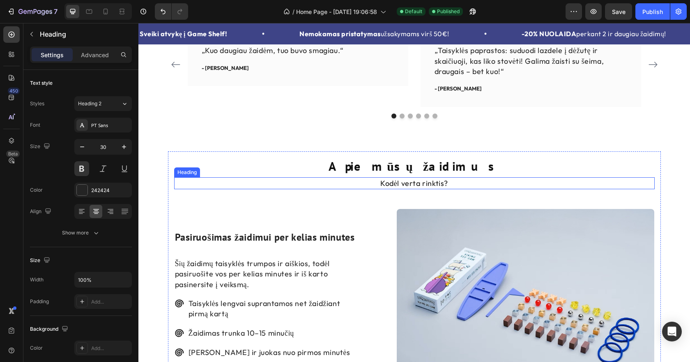
click at [392, 186] on h2 "Kodėl verta rinktis?" at bounding box center [414, 183] width 481 height 12
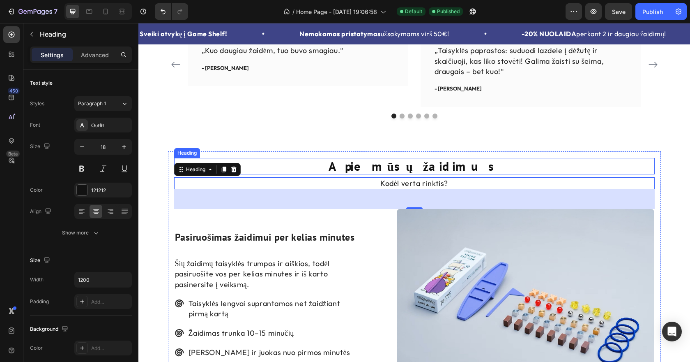
click at [378, 164] on h2 "Apie mūsų žaidimus" at bounding box center [414, 166] width 481 height 16
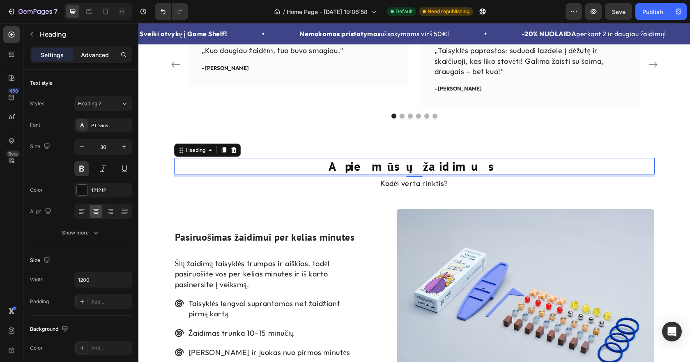
click at [104, 57] on p "Advanced" at bounding box center [95, 55] width 28 height 9
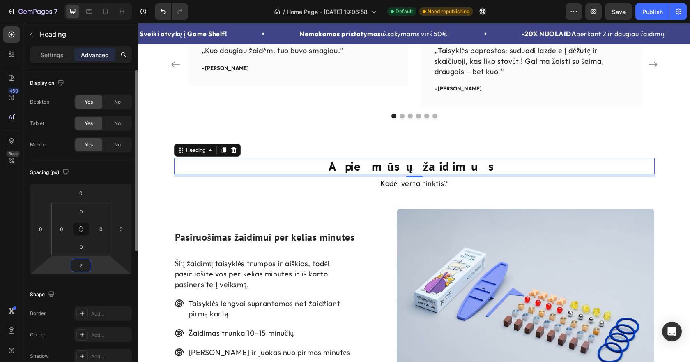
click at [85, 263] on input "7" at bounding box center [81, 265] width 16 height 12
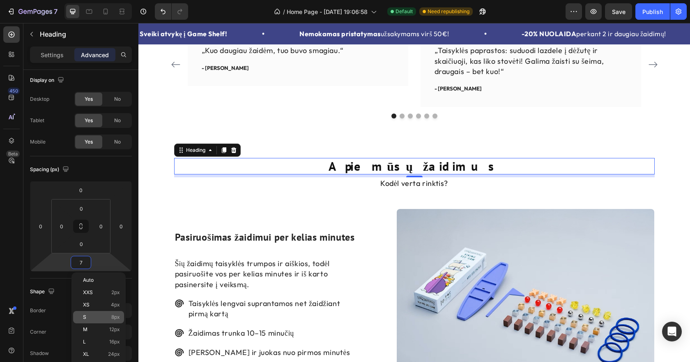
click at [91, 313] on div "S 8px" at bounding box center [98, 317] width 51 height 12
type input "8"
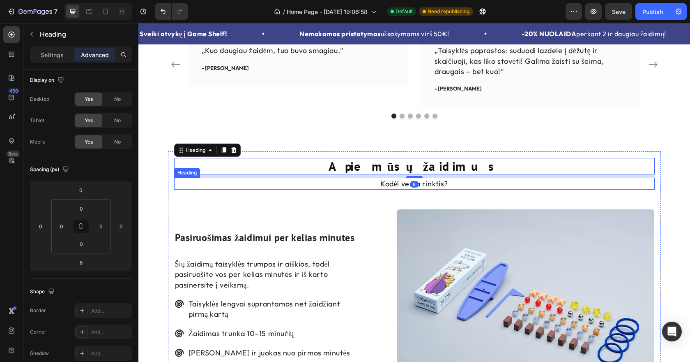
click at [386, 179] on h2 "Kodėl verta rinktis?" at bounding box center [414, 183] width 481 height 12
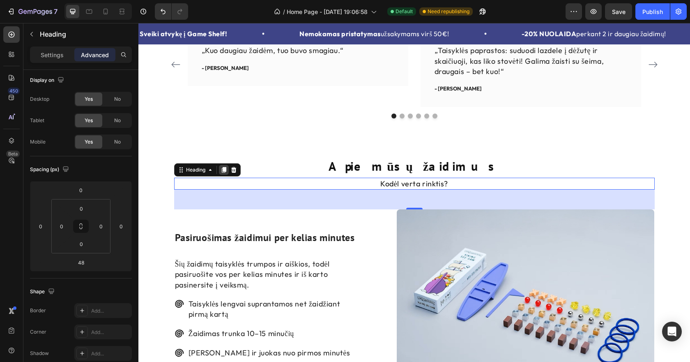
click at [226, 169] on icon at bounding box center [223, 170] width 5 height 6
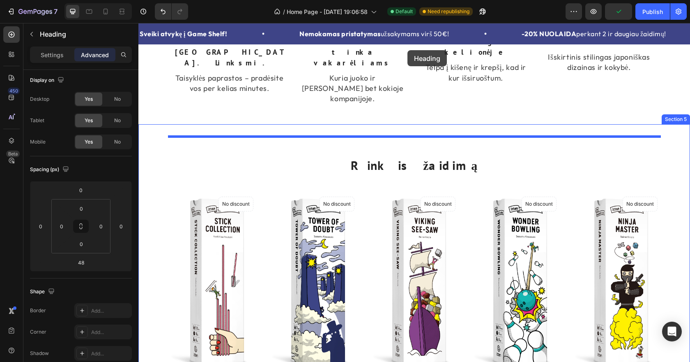
scroll to position [513, 0]
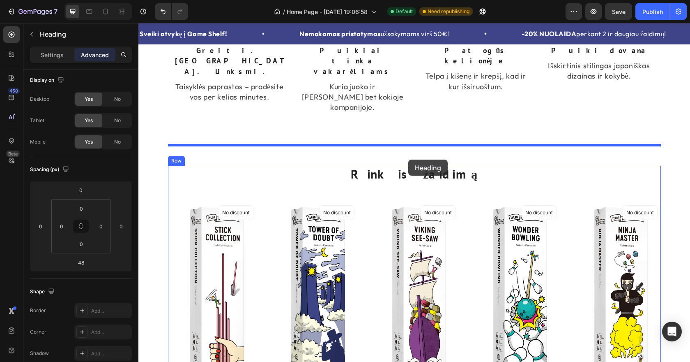
drag, startPoint x: 180, startPoint y: 203, endPoint x: 408, endPoint y: 159, distance: 232.4
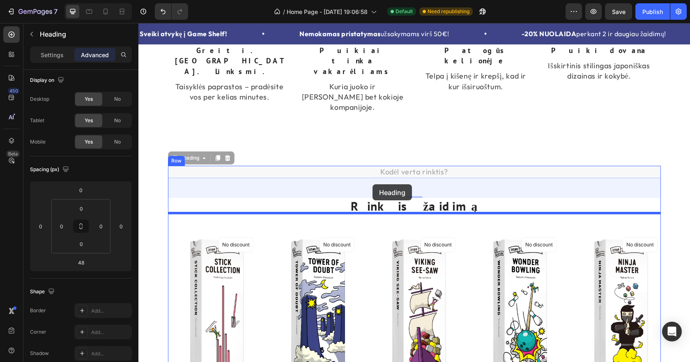
drag, startPoint x: 175, startPoint y: 138, endPoint x: 373, endPoint y: 184, distance: 202.6
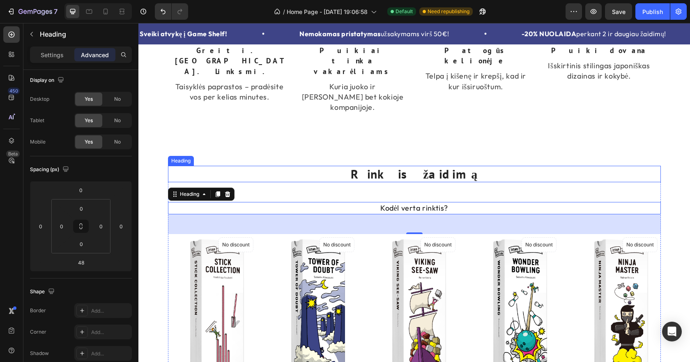
click at [423, 166] on h2 "Rinkis žaidimą" at bounding box center [414, 174] width 493 height 16
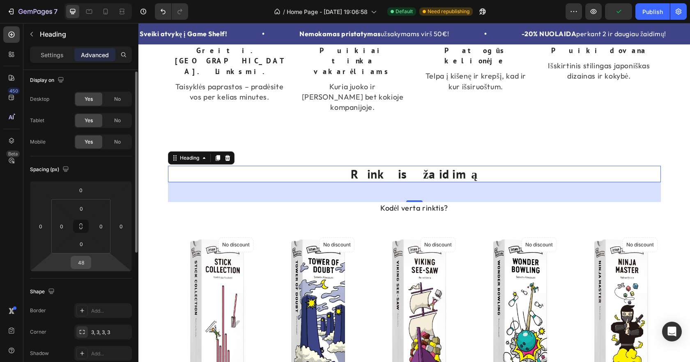
click at [85, 263] on input "48" at bounding box center [81, 262] width 16 height 12
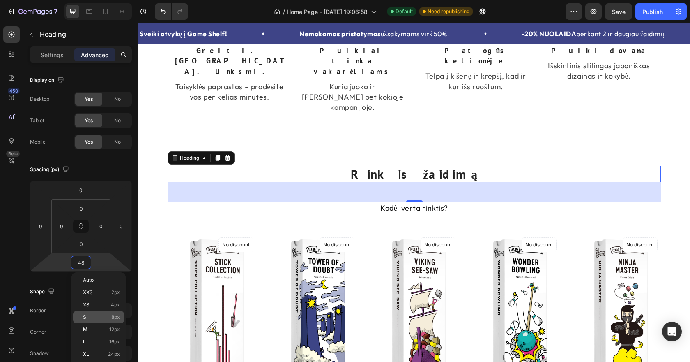
click at [102, 315] on p "S 8px" at bounding box center [101, 317] width 37 height 6
type input "8"
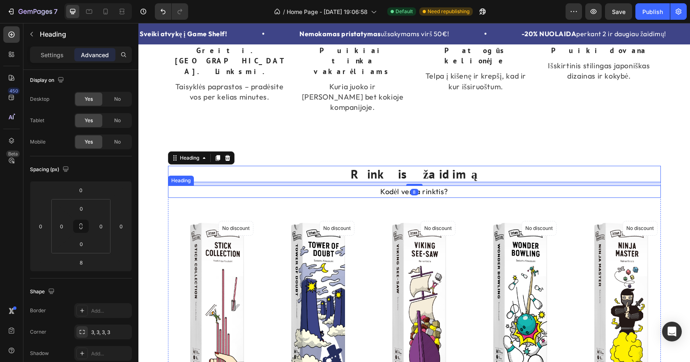
click at [435, 185] on h2 "Kodėl verta rinktis?" at bounding box center [414, 191] width 493 height 12
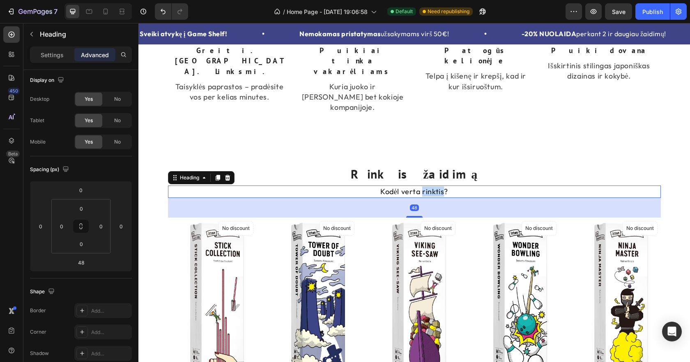
click at [435, 186] on p "Kodėl verta rinktis?" at bounding box center [414, 191] width 491 height 10
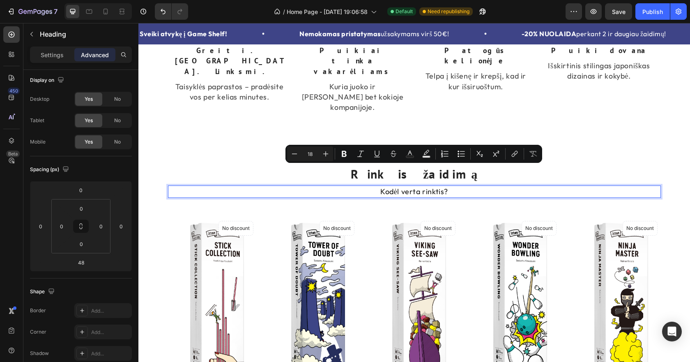
click at [430, 186] on p "Kodėl verta rinktis?" at bounding box center [414, 191] width 491 height 10
click at [422, 186] on p "Kodėl verta rinktis?" at bounding box center [414, 191] width 491 height 10
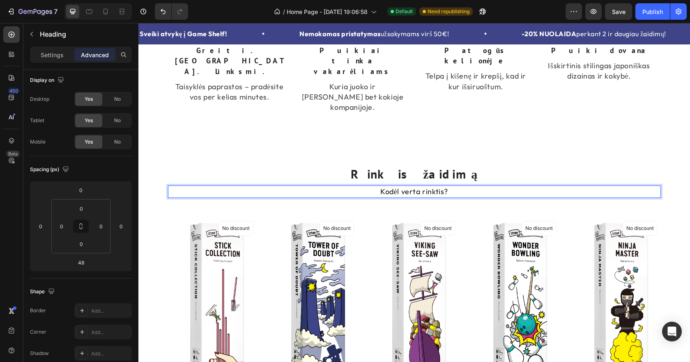
click at [422, 186] on p "Kodėl verta rinktis?" at bounding box center [414, 191] width 491 height 10
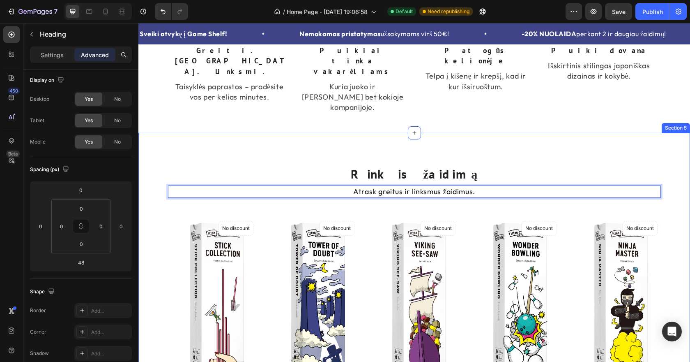
click at [562, 133] on div "Rinkis žaidimą Heading Atrask greitus ir linksmus žaidimus. Heading 48 (P) Imag…" at bounding box center [414, 334] width 552 height 403
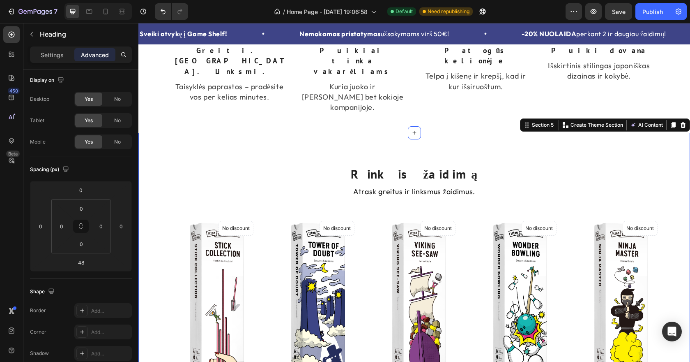
scroll to position [0, 0]
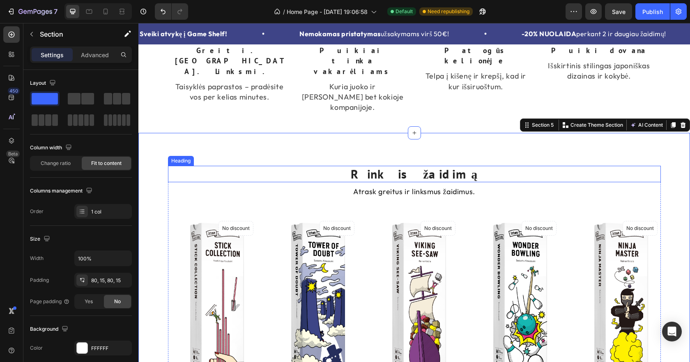
click at [426, 166] on h2 "Rinkis žaidimą" at bounding box center [414, 174] width 493 height 16
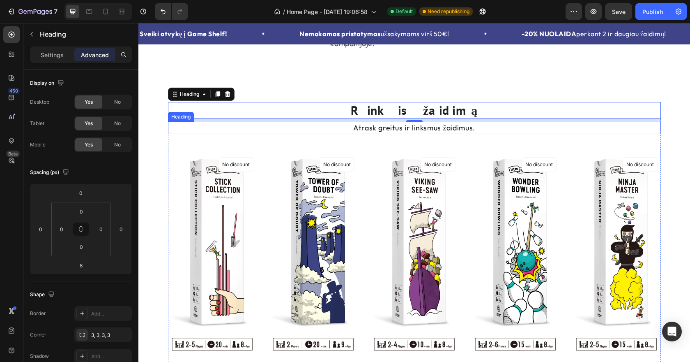
scroll to position [575, 0]
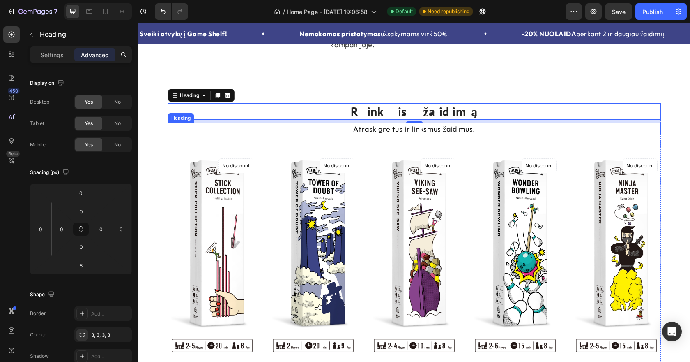
click at [440, 124] on p "Atrask greitus ir linksmus žaidimus." at bounding box center [414, 129] width 491 height 10
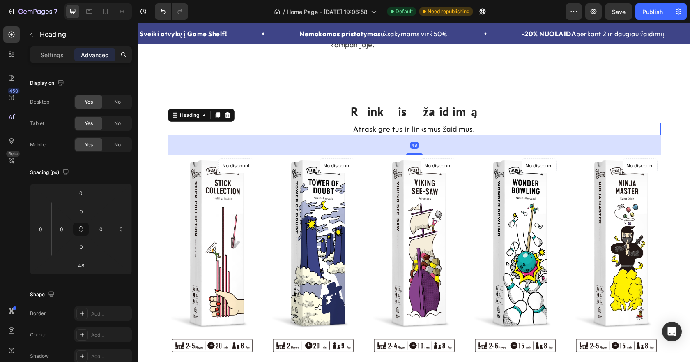
click at [440, 124] on p "Atrask greitus ir linksmus žaidimus." at bounding box center [414, 129] width 491 height 10
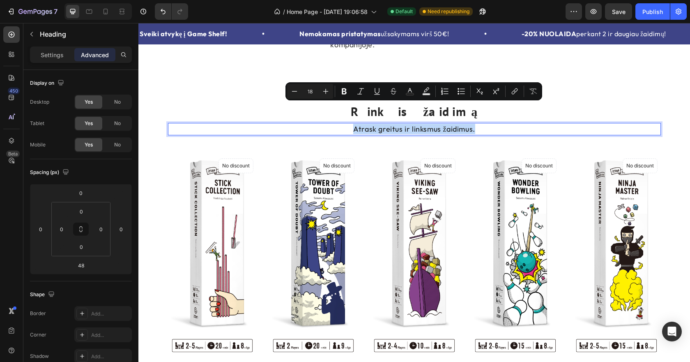
click at [440, 124] on p "Atrask greitus ir linksmus žaidimus." at bounding box center [414, 129] width 491 height 10
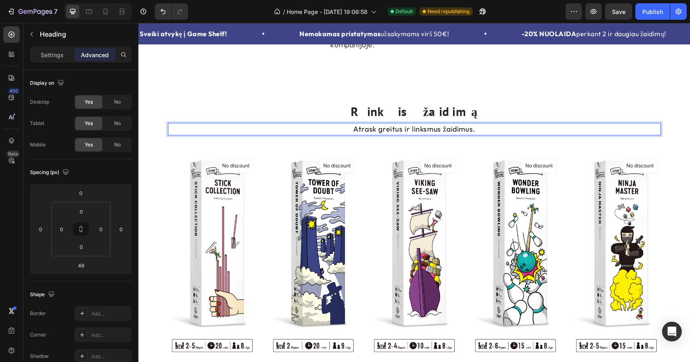
click at [440, 124] on p "Atrask greitus ir linksmus žaidimus." at bounding box center [414, 129] width 491 height 10
click at [419, 124] on p "Kiekvienam skoniui ir progai" at bounding box center [414, 129] width 491 height 10
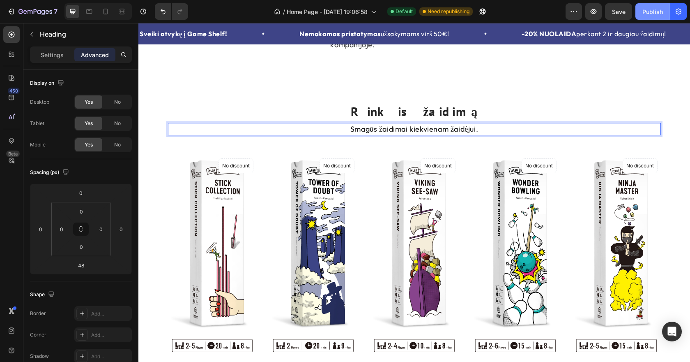
click at [651, 15] on div "Publish" at bounding box center [652, 11] width 21 height 9
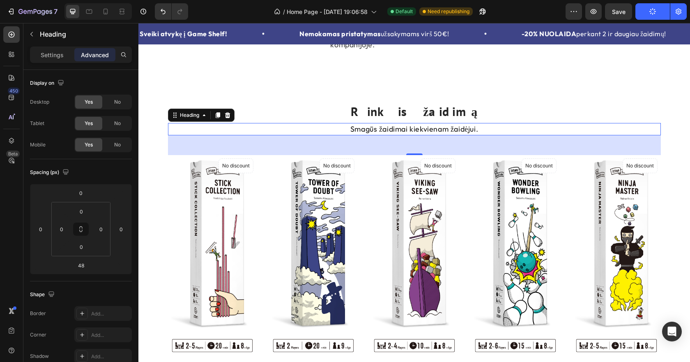
click at [474, 124] on p "Smagūs žaidimai kiekvienam žaidėjui." at bounding box center [414, 129] width 491 height 10
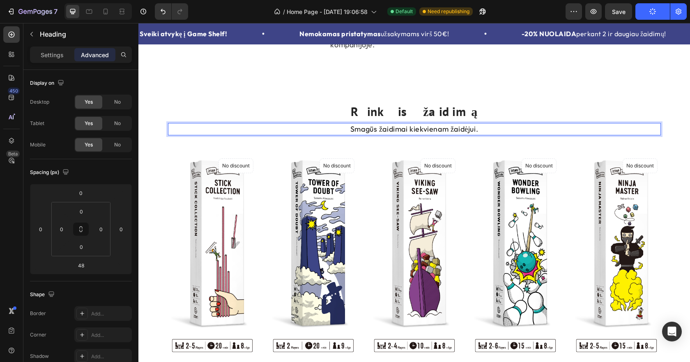
click at [474, 124] on p "Smagūs žaidimai kiekvienam žaidėjui." at bounding box center [414, 129] width 491 height 10
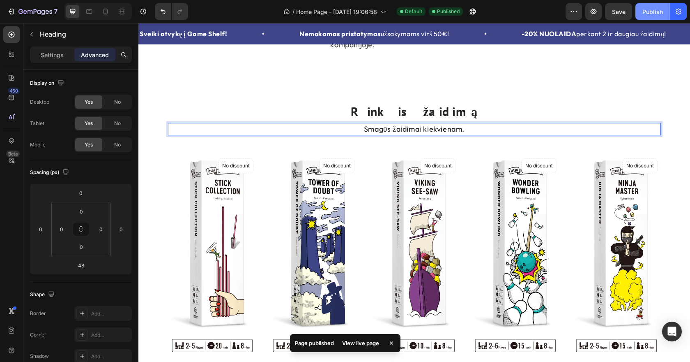
click at [655, 15] on div "Publish" at bounding box center [652, 11] width 21 height 9
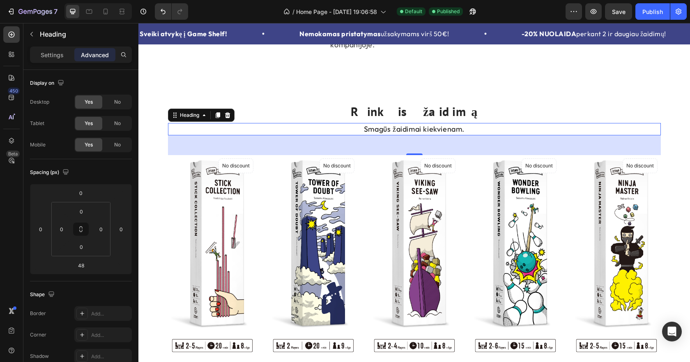
click at [461, 124] on p "Smagūs žaidimai kiekvienam." at bounding box center [414, 129] width 491 height 10
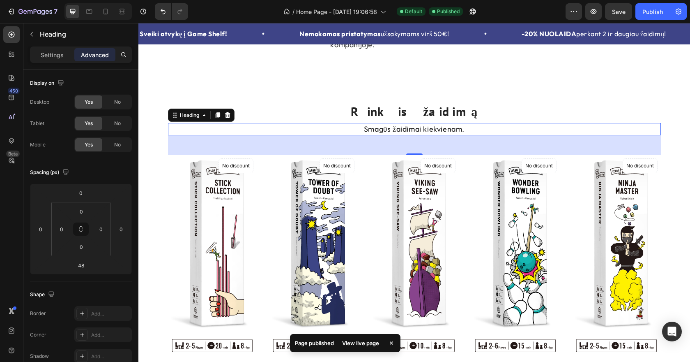
click at [461, 124] on p "Smagūs žaidimai kiekvienam." at bounding box center [414, 129] width 491 height 10
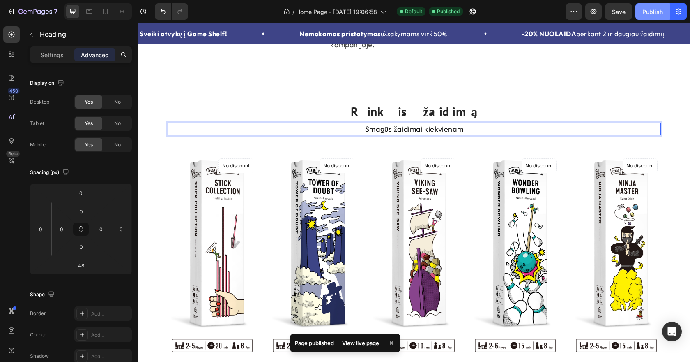
click at [652, 13] on div "Publish" at bounding box center [652, 11] width 21 height 9
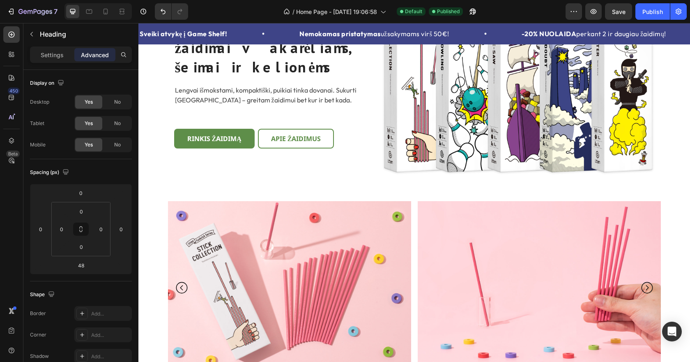
scroll to position [0, 0]
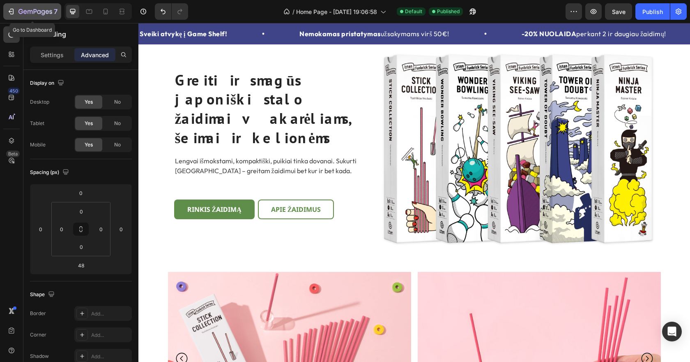
click at [32, 7] on div "7" at bounding box center [37, 12] width 39 height 10
